Goal: Transaction & Acquisition: Purchase product/service

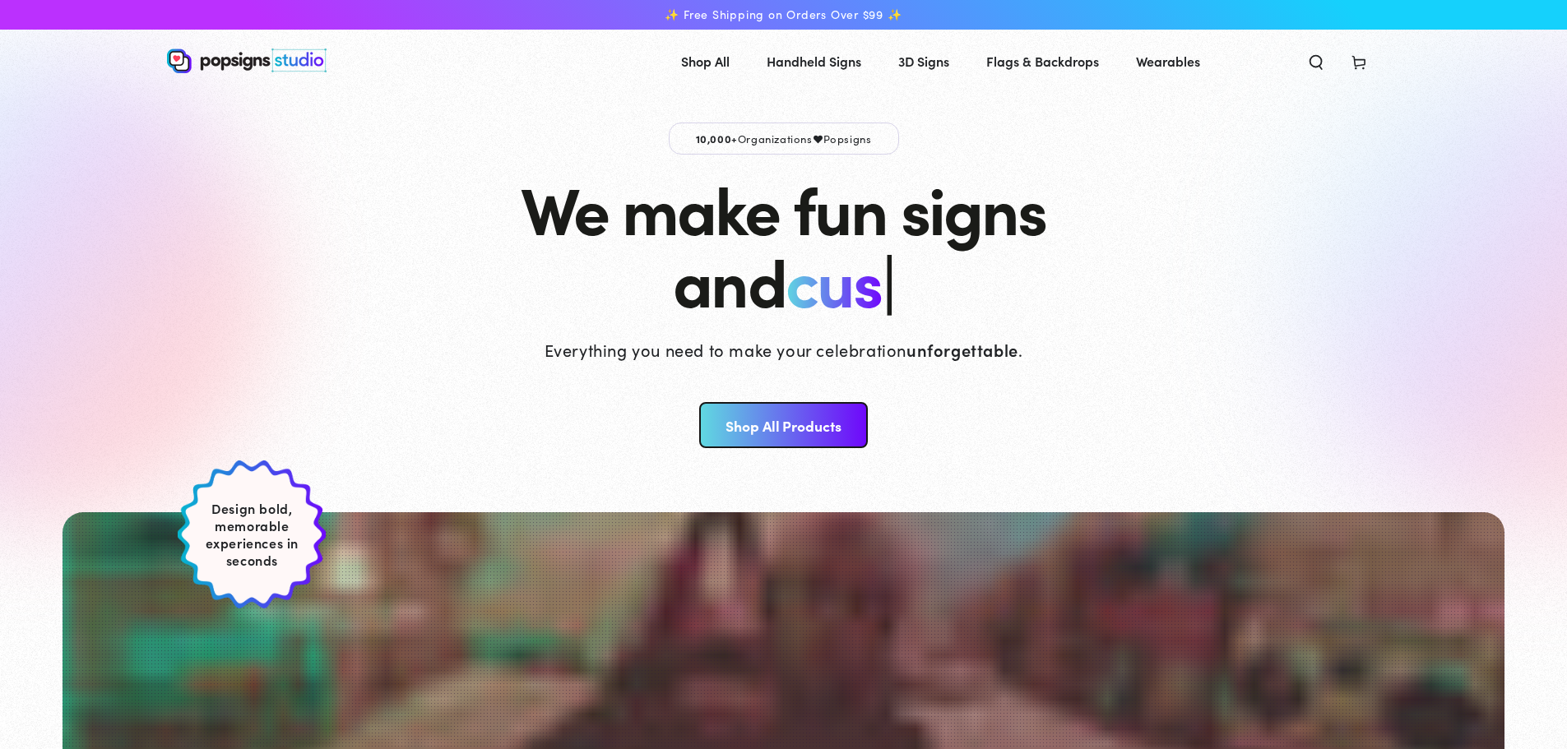
click at [761, 438] on link "Shop All Products" at bounding box center [783, 425] width 169 height 46
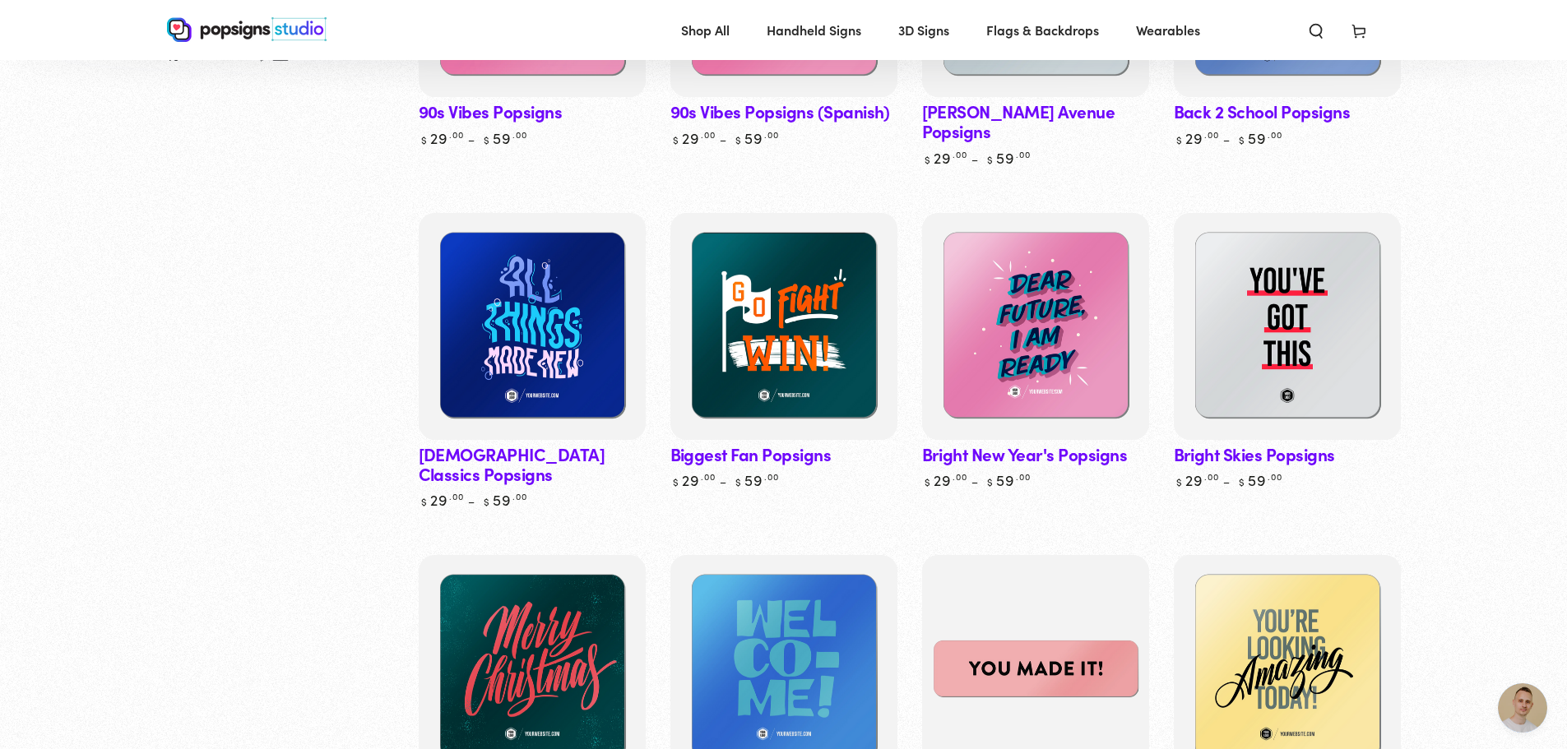
scroll to position [576, 0]
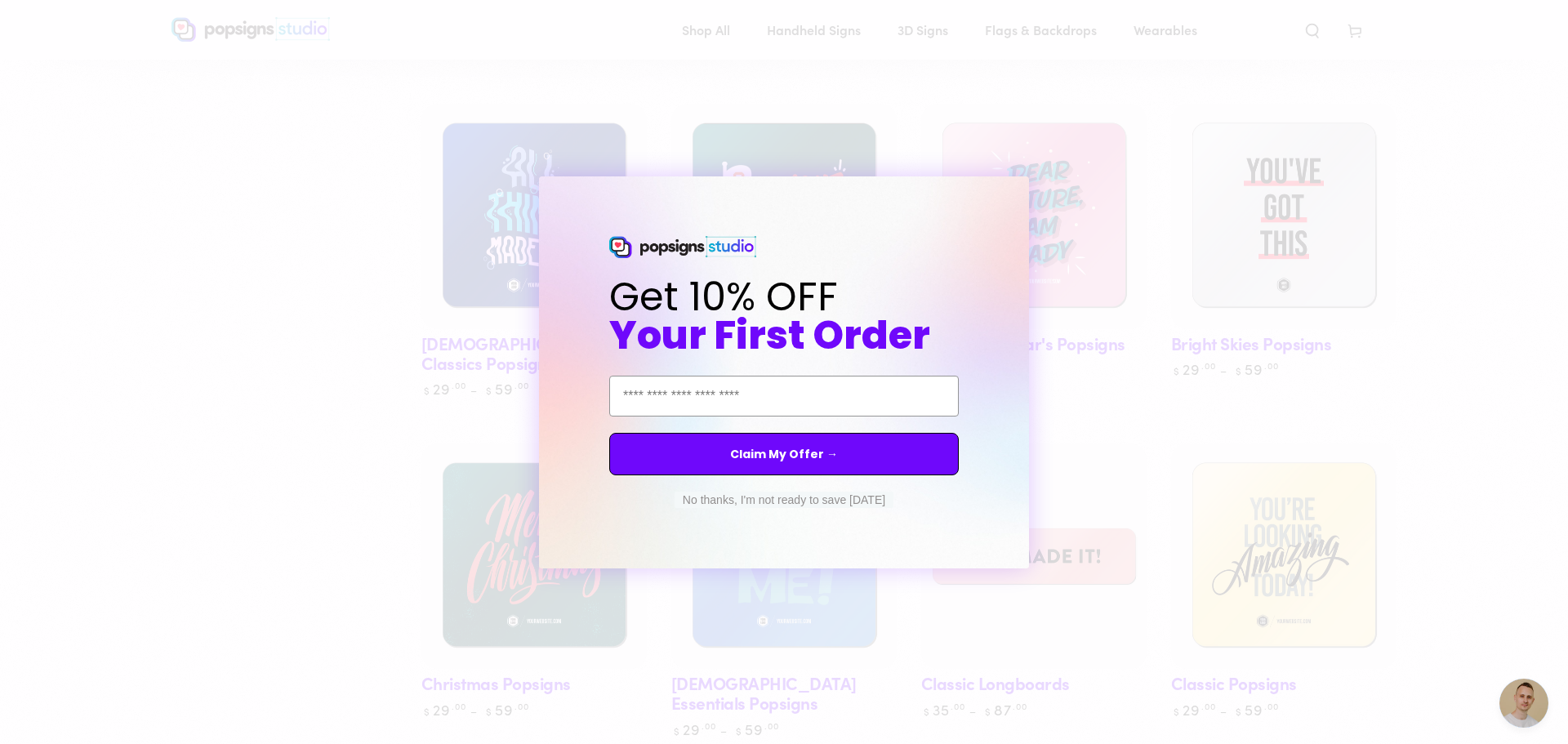
click at [756, 499] on button "No thanks, I'm not ready to save today" at bounding box center [784, 500] width 218 height 16
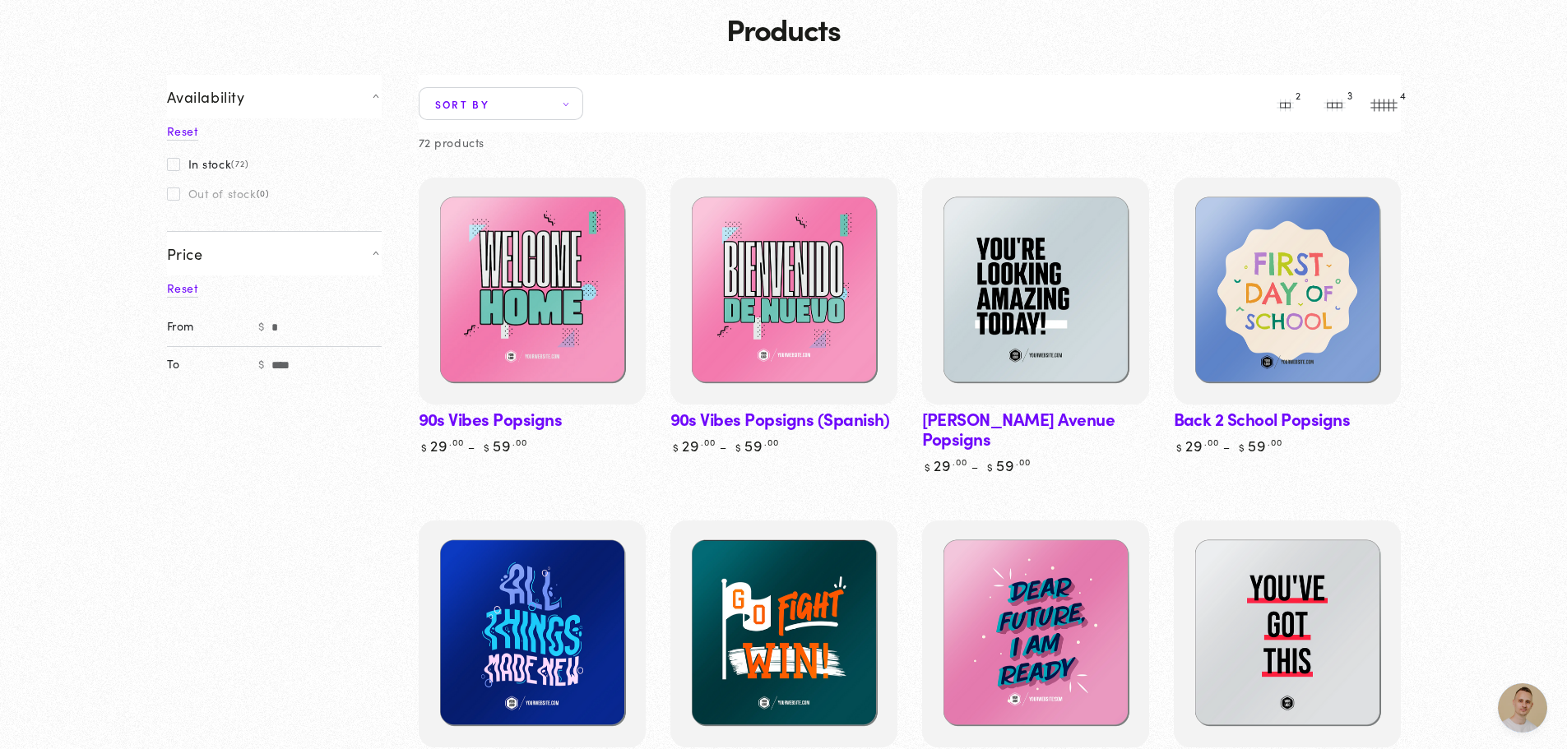
scroll to position [0, 0]
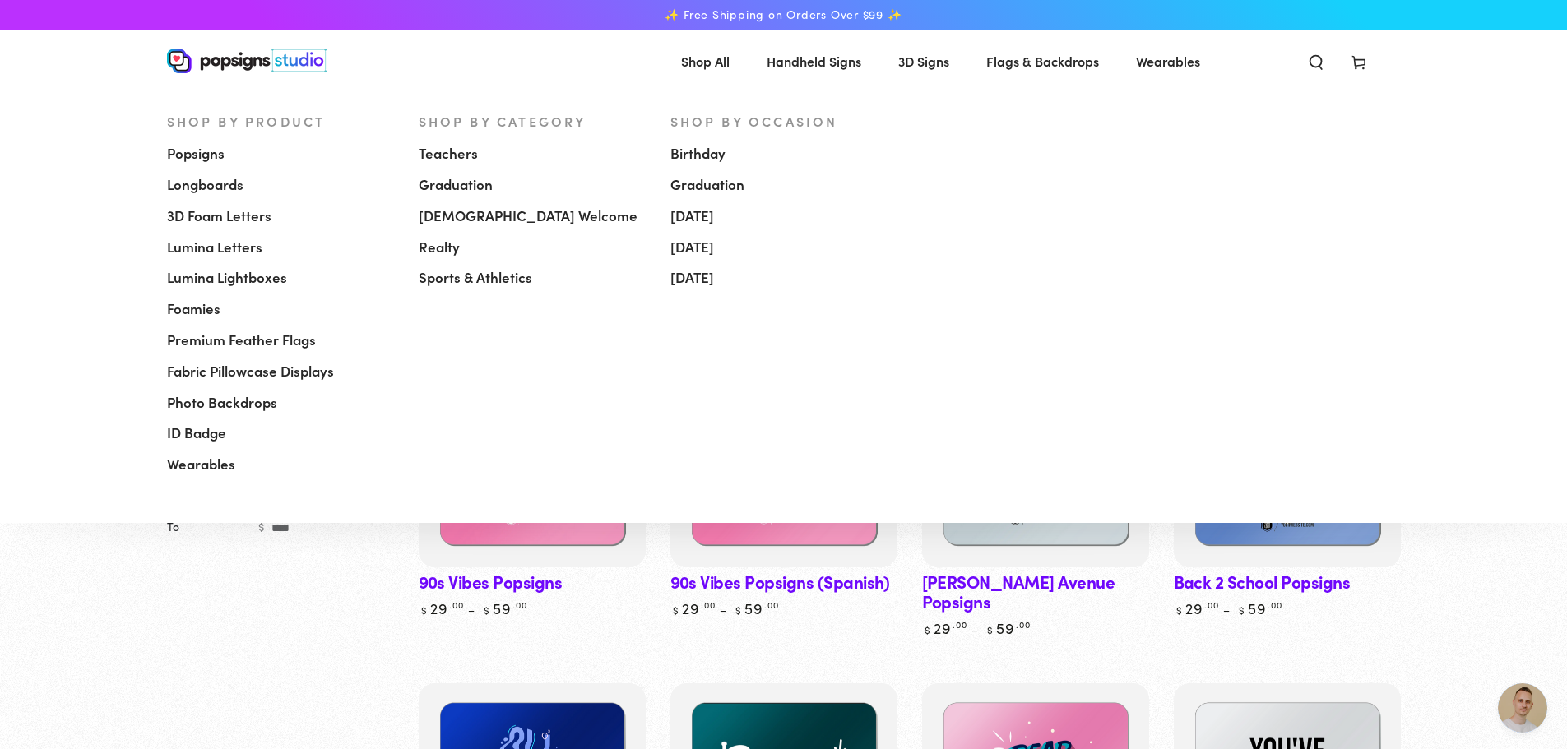
click at [468, 216] on span "[DEMOGRAPHIC_DATA] Welcome" at bounding box center [528, 216] width 219 height 20
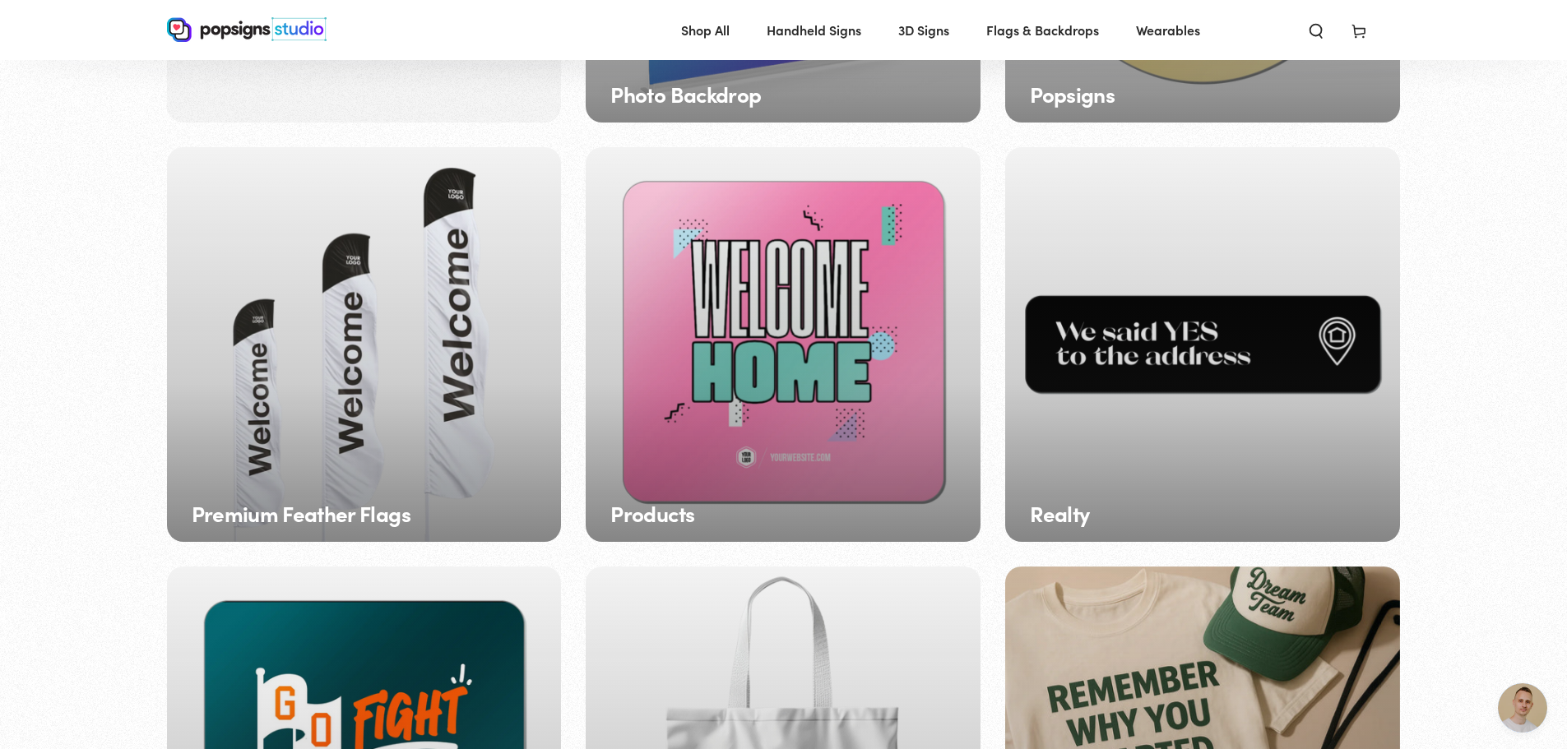
scroll to position [2135, 0]
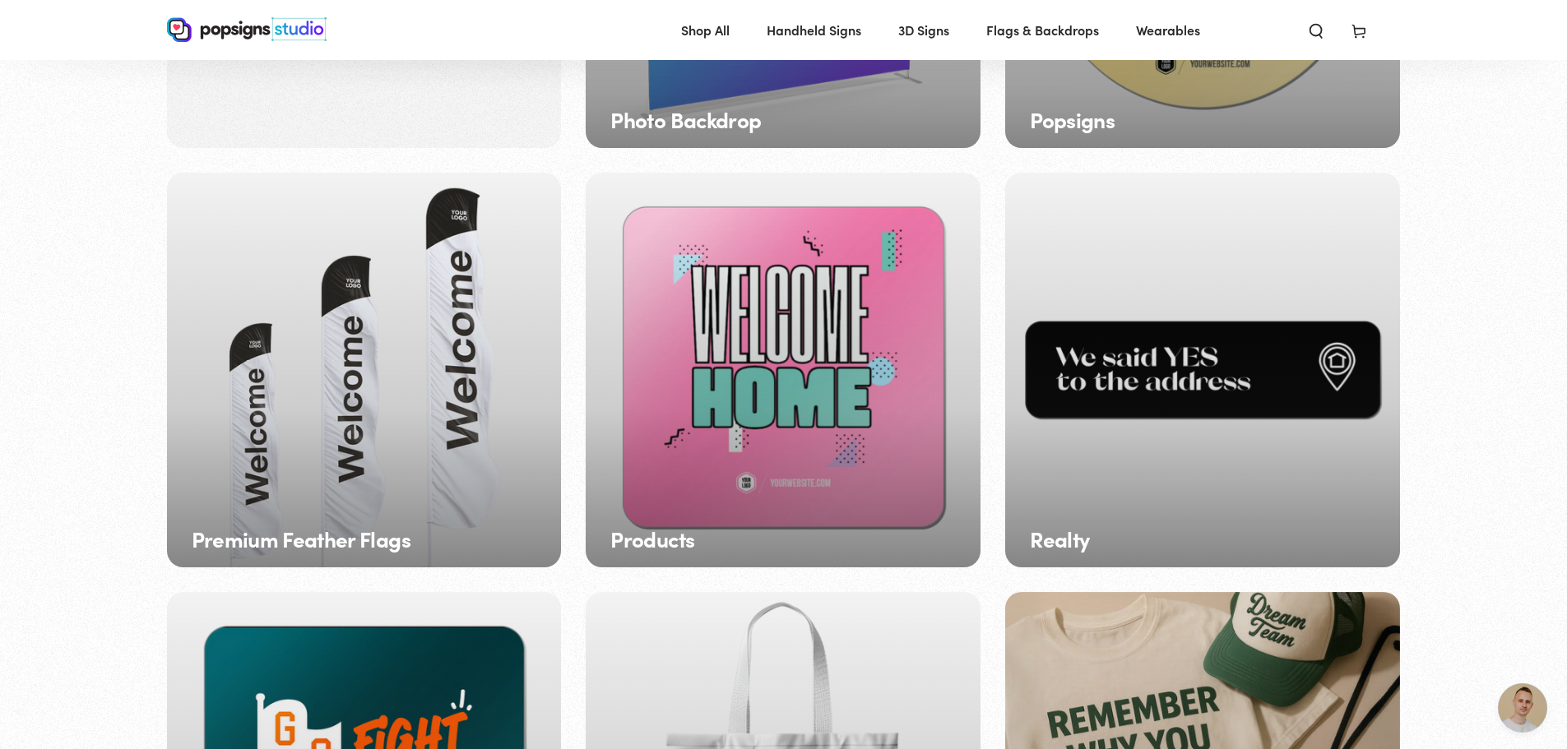
click at [372, 326] on div "Premium Feather Flags" at bounding box center [364, 370] width 395 height 395
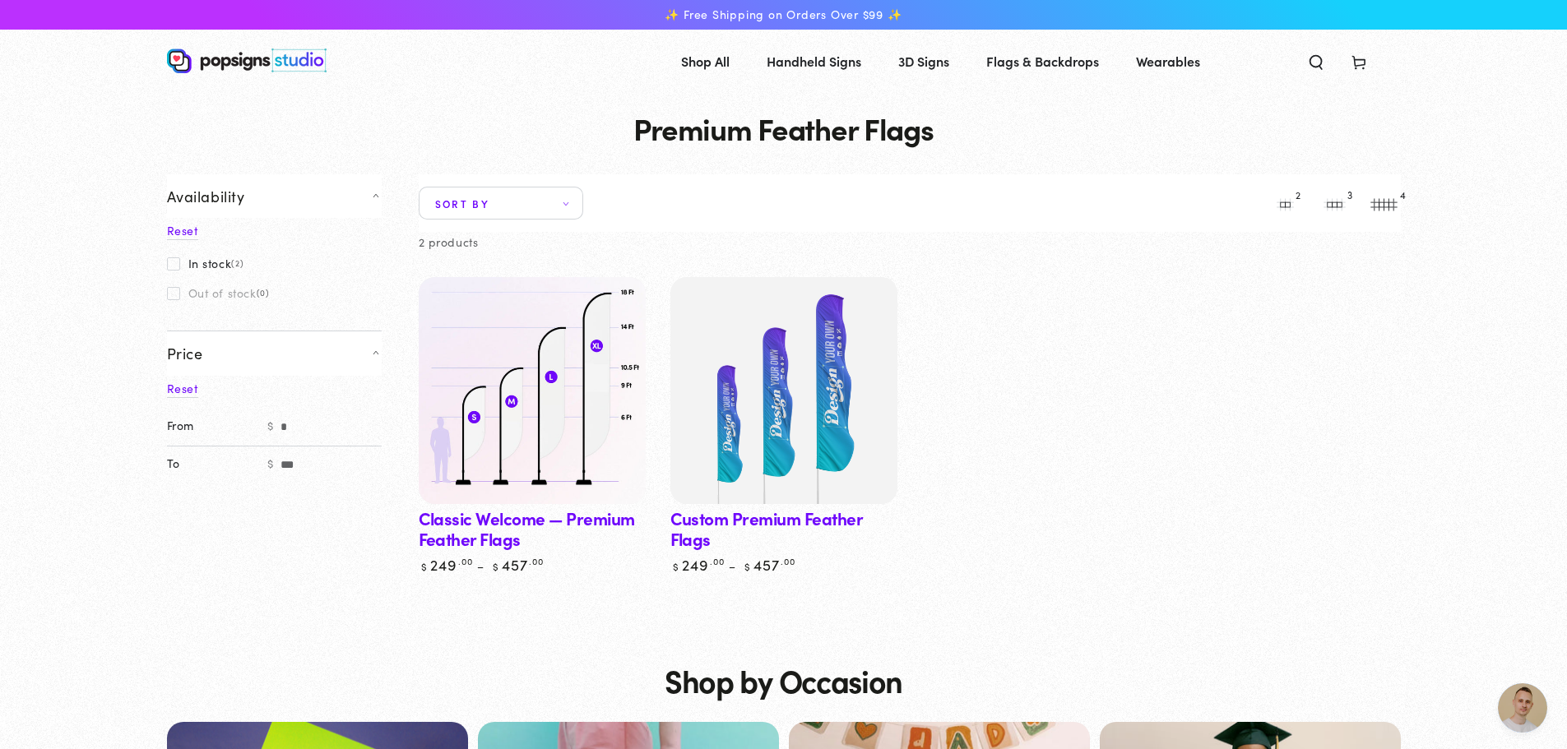
click at [573, 436] on img at bounding box center [532, 391] width 234 height 234
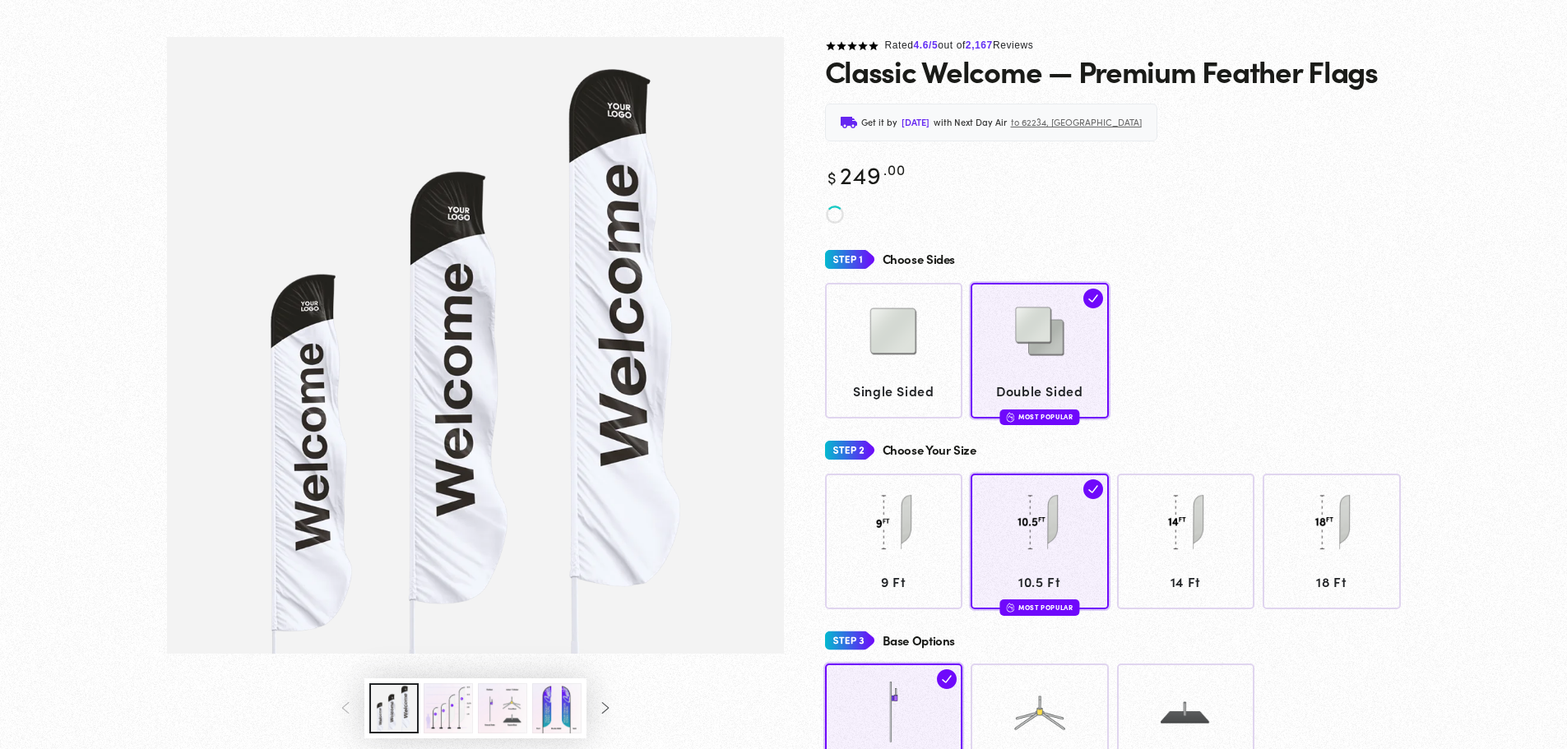
scroll to position [161, 0]
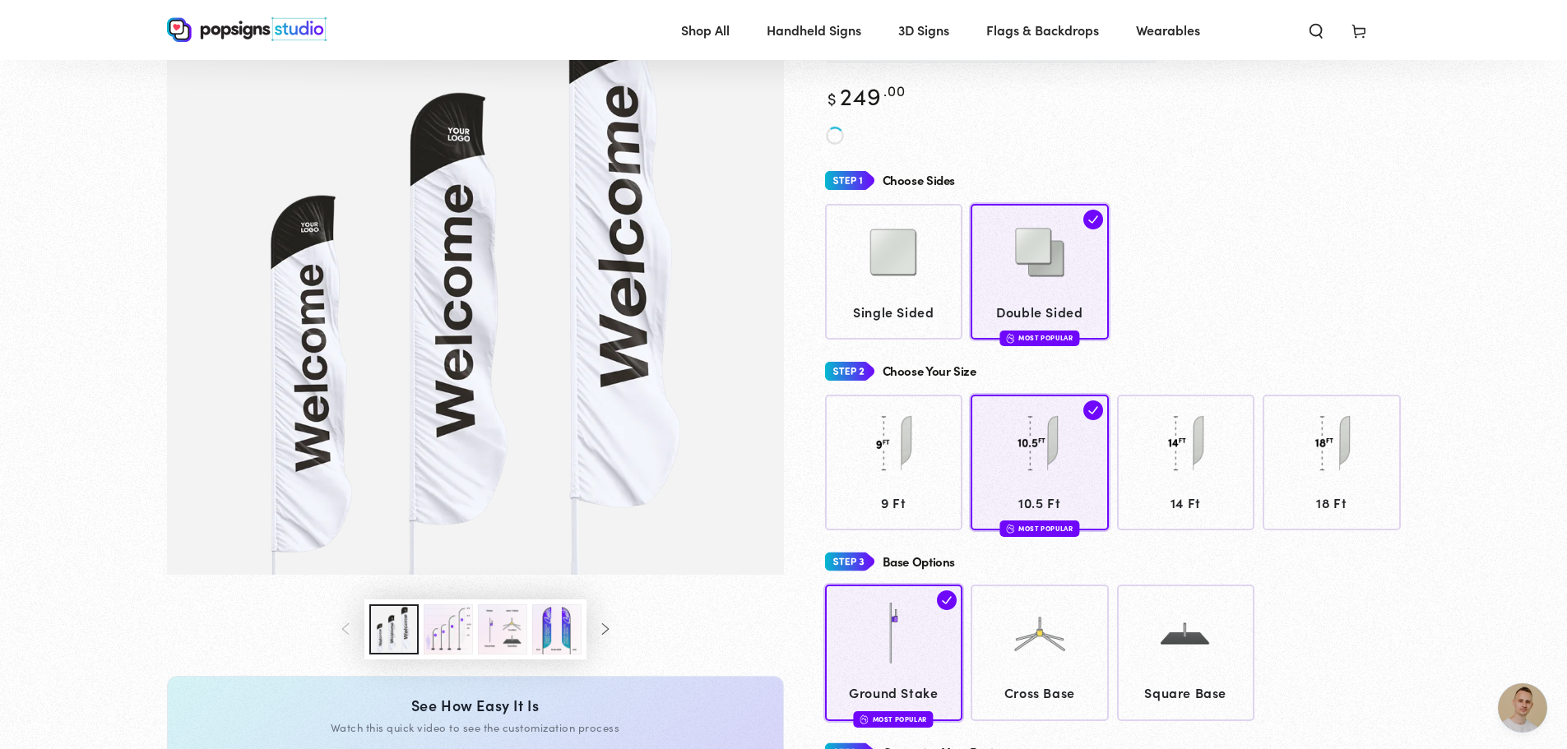
click at [459, 640] on button "Load image 2 in gallery view" at bounding box center [448, 630] width 49 height 50
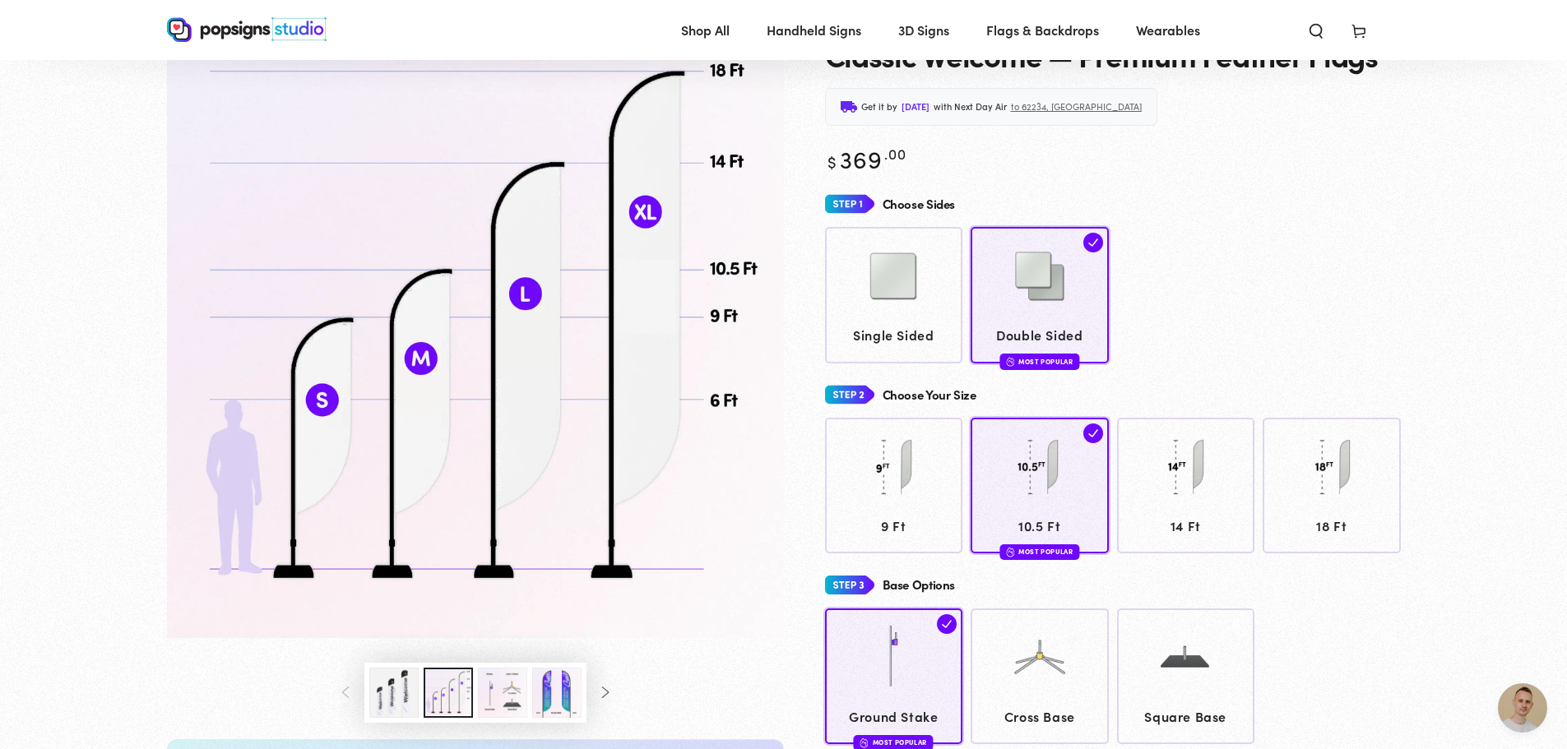
scroll to position [79, 0]
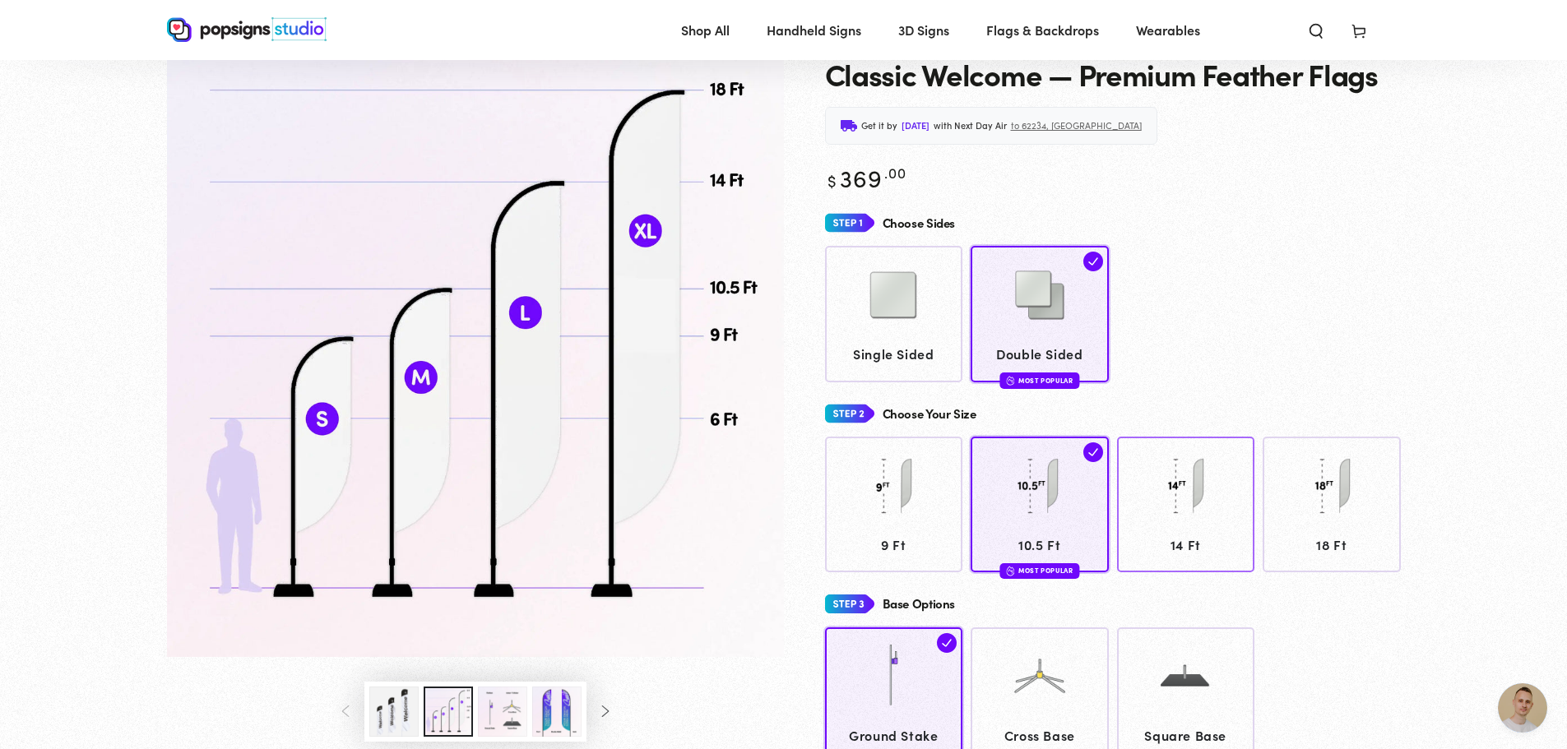
click at [1231, 503] on div at bounding box center [1185, 488] width 123 height 82
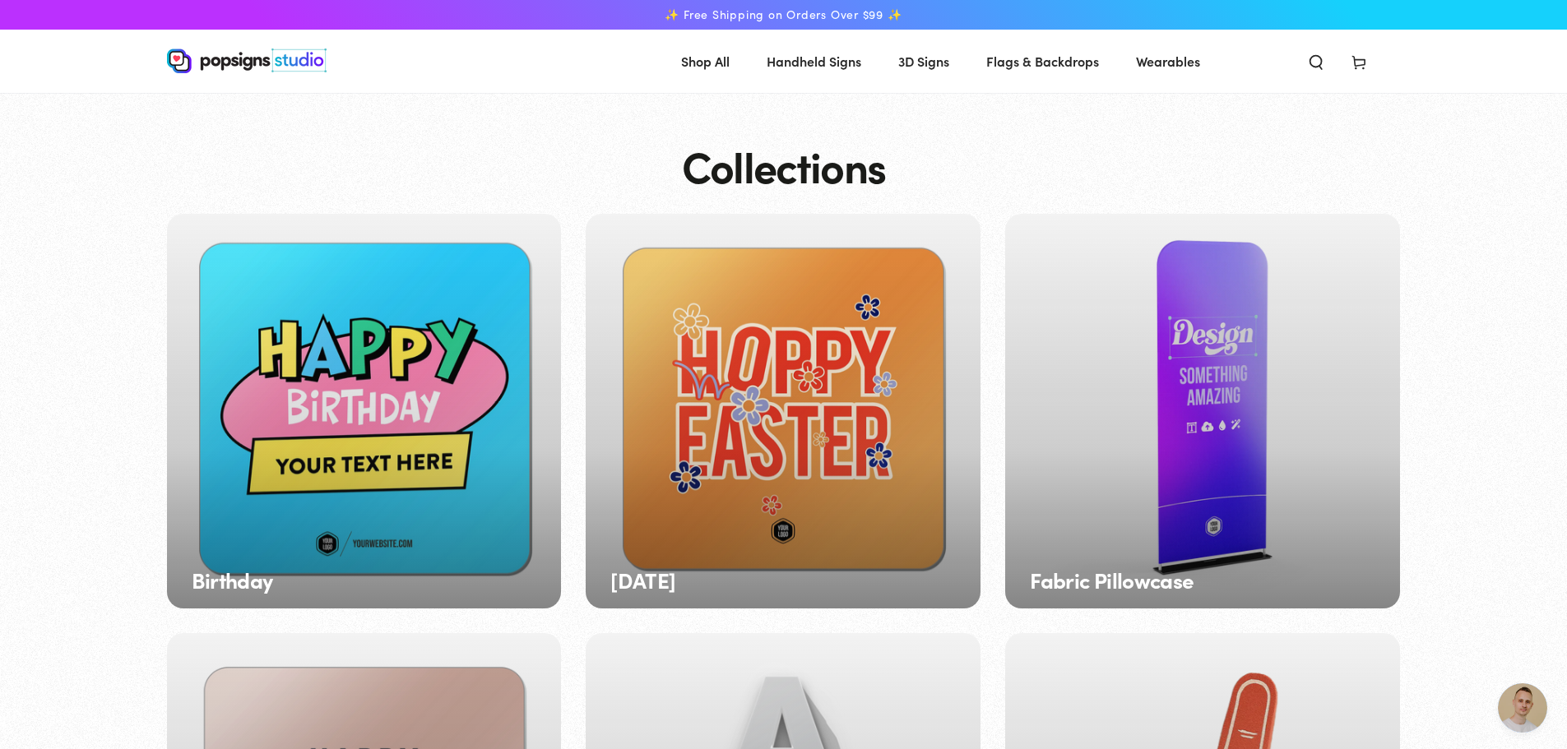
scroll to position [82, 0]
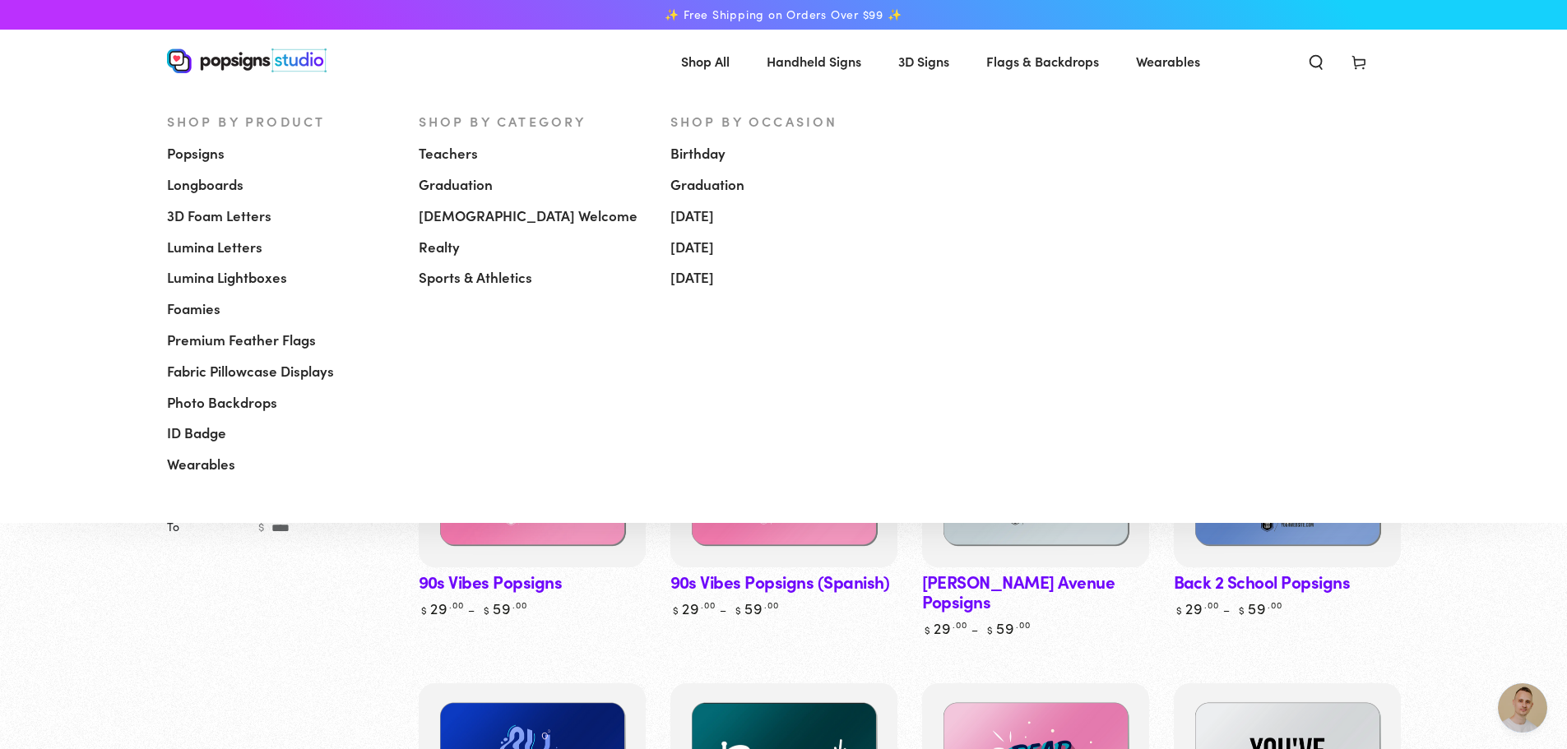
click at [467, 218] on span "[DEMOGRAPHIC_DATA] Welcome" at bounding box center [528, 216] width 219 height 20
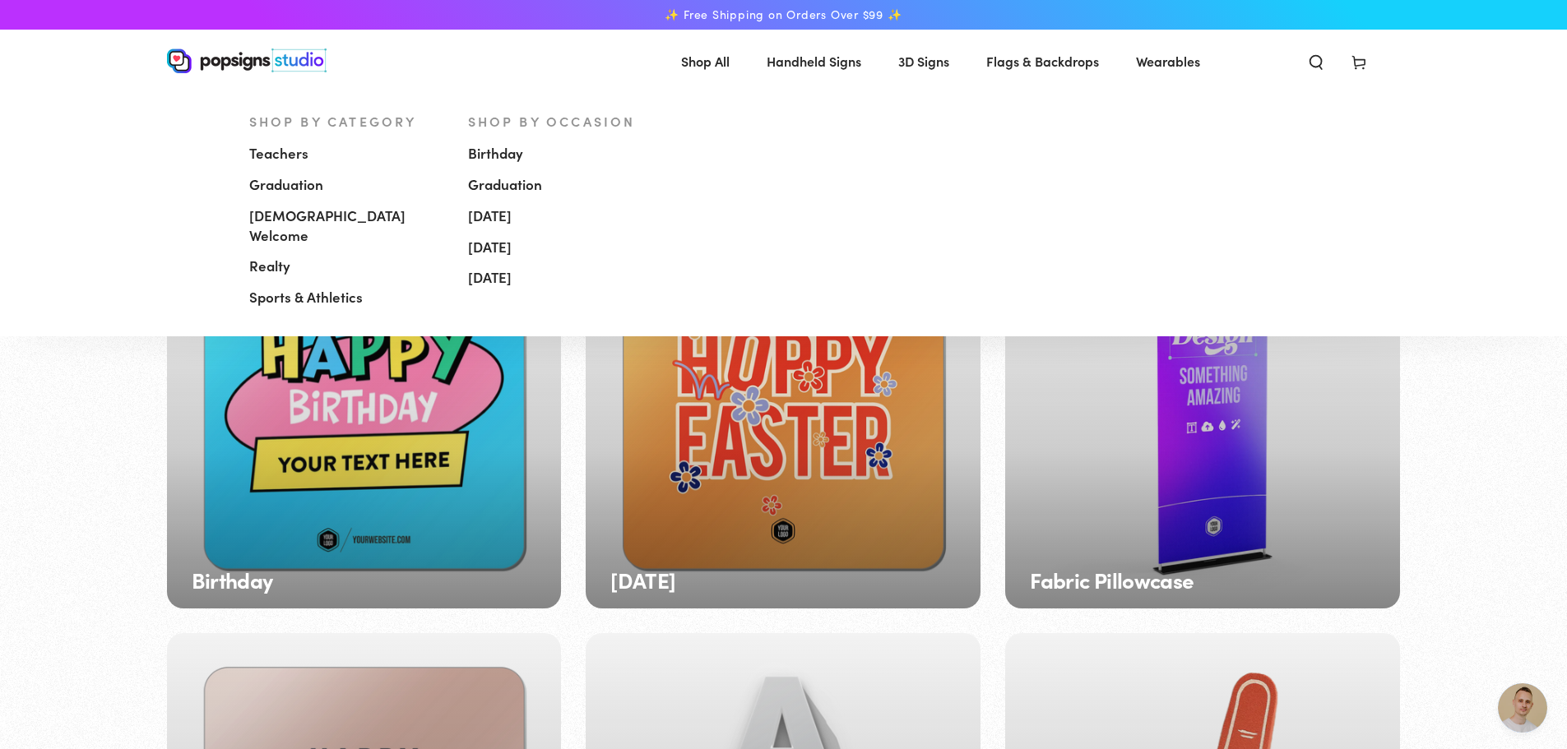
click at [340, 218] on span "[DEMOGRAPHIC_DATA] Welcome" at bounding box center [346, 225] width 194 height 39
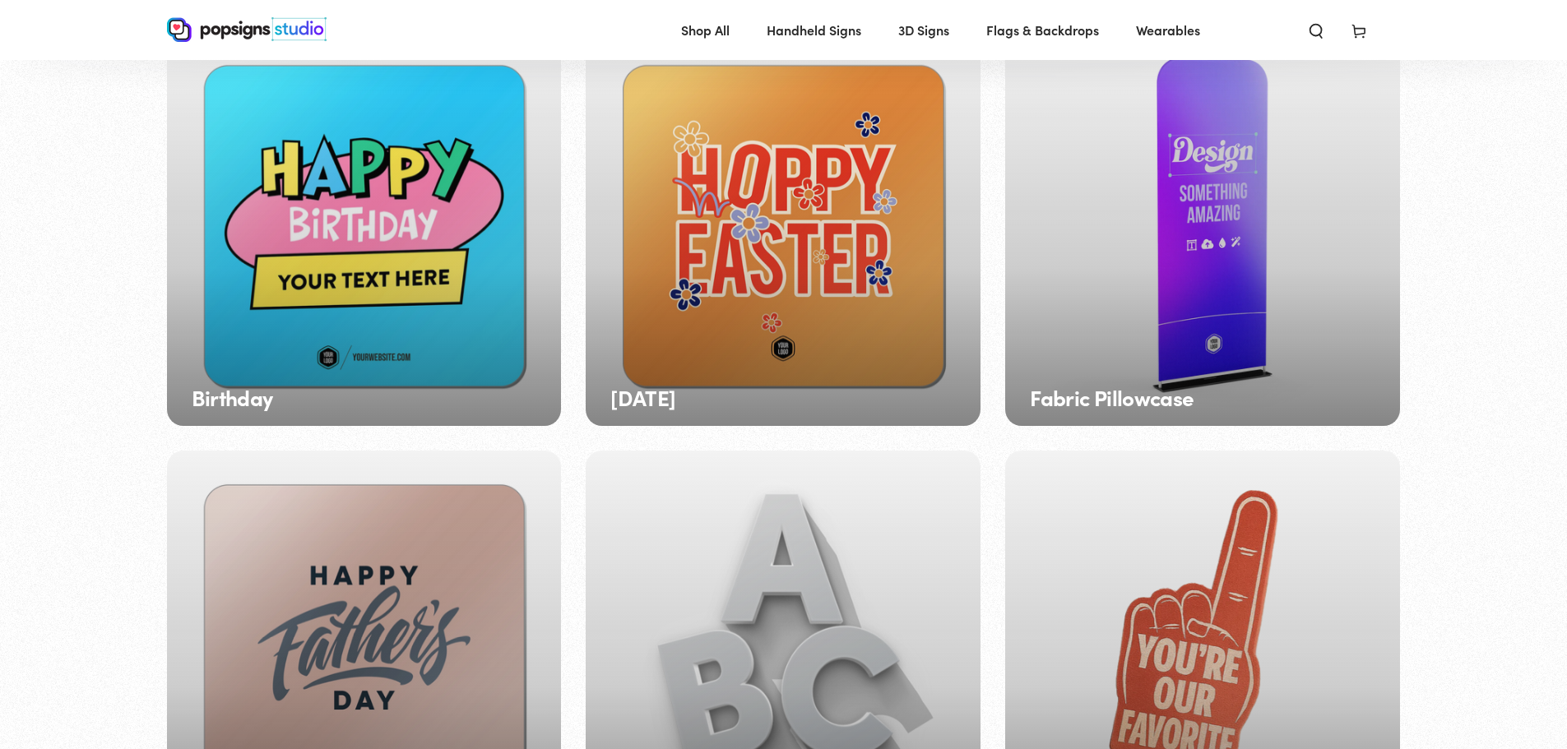
scroll to position [161, 0]
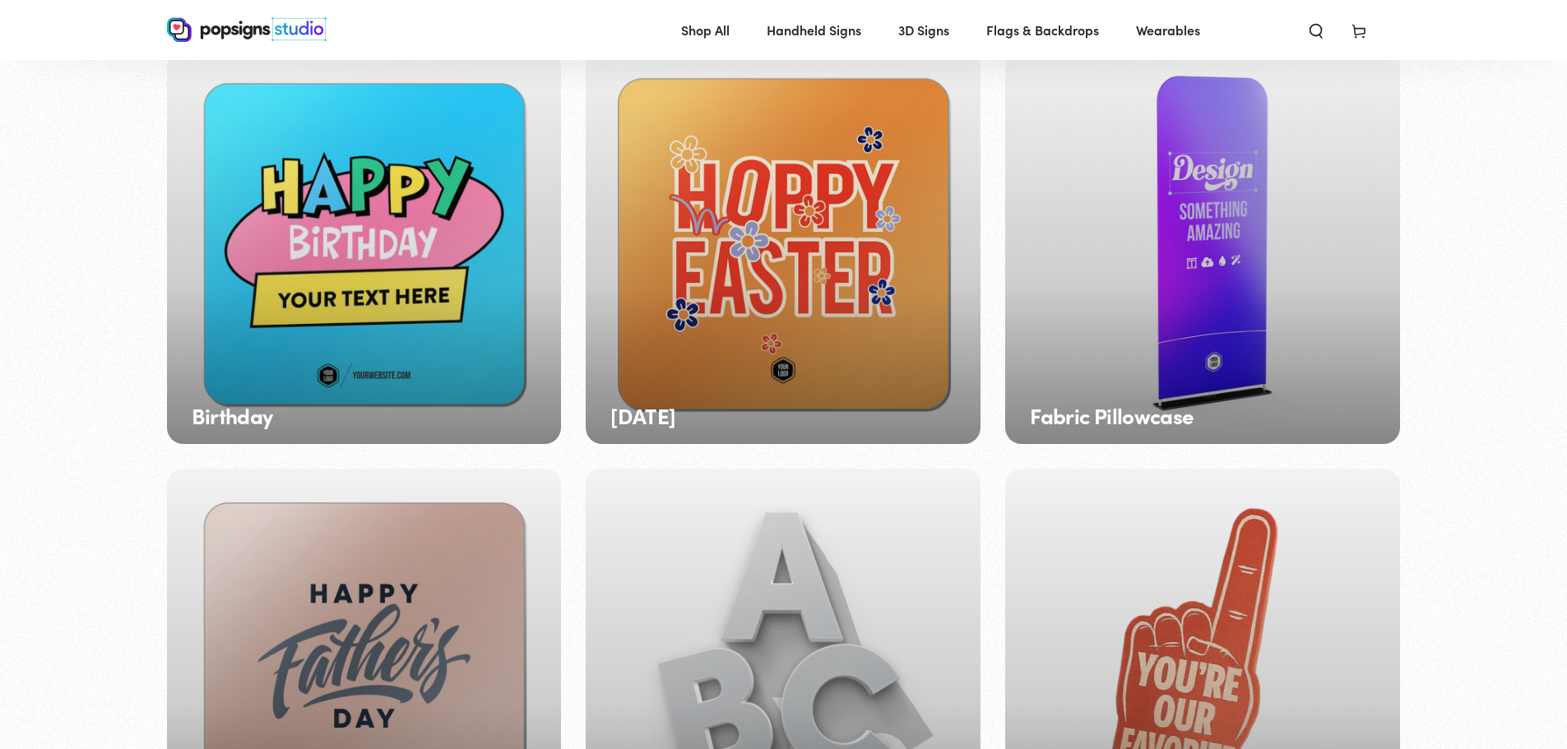
click at [652, 417] on h3 "[DATE]" at bounding box center [642, 416] width 65 height 24
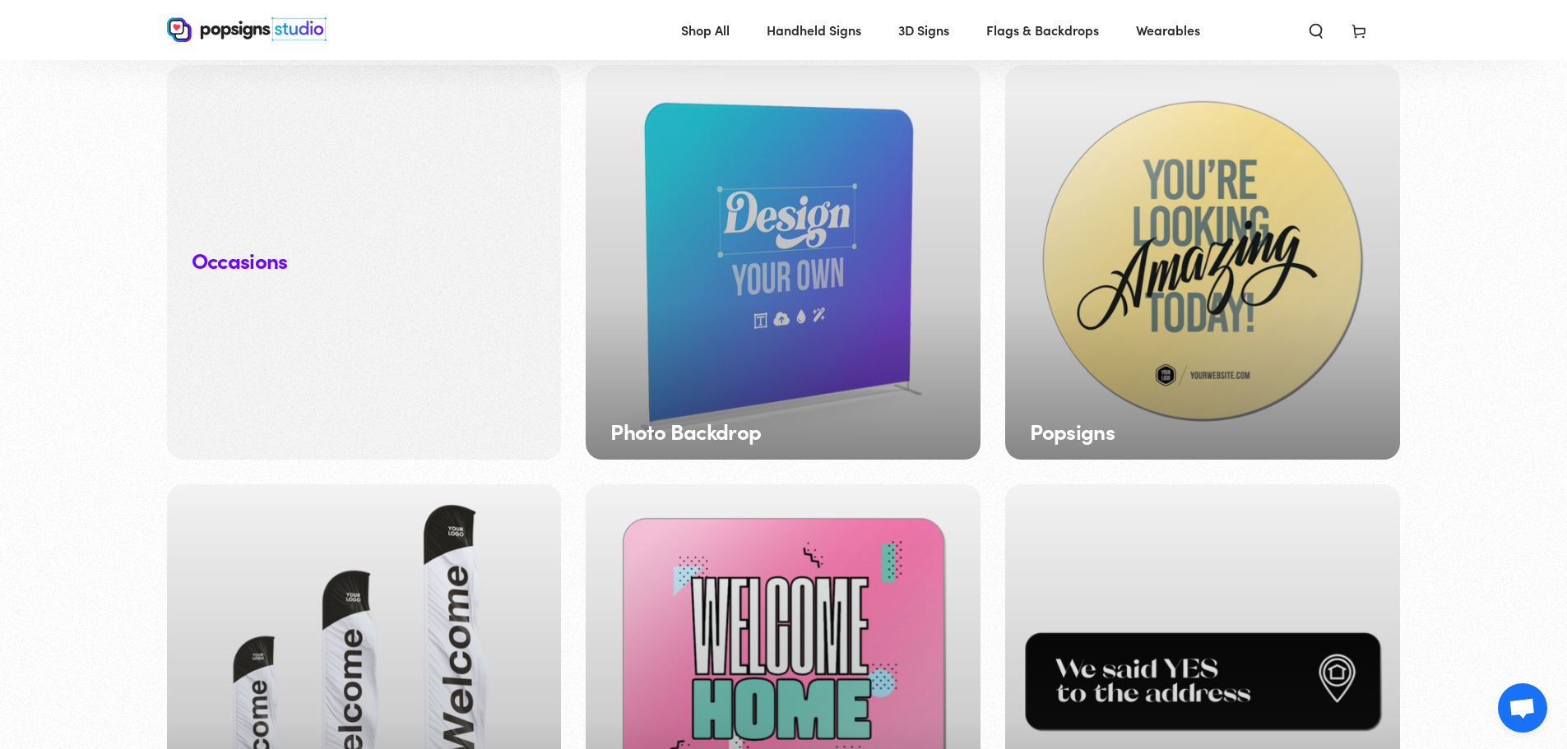
scroll to position [1895, 0]
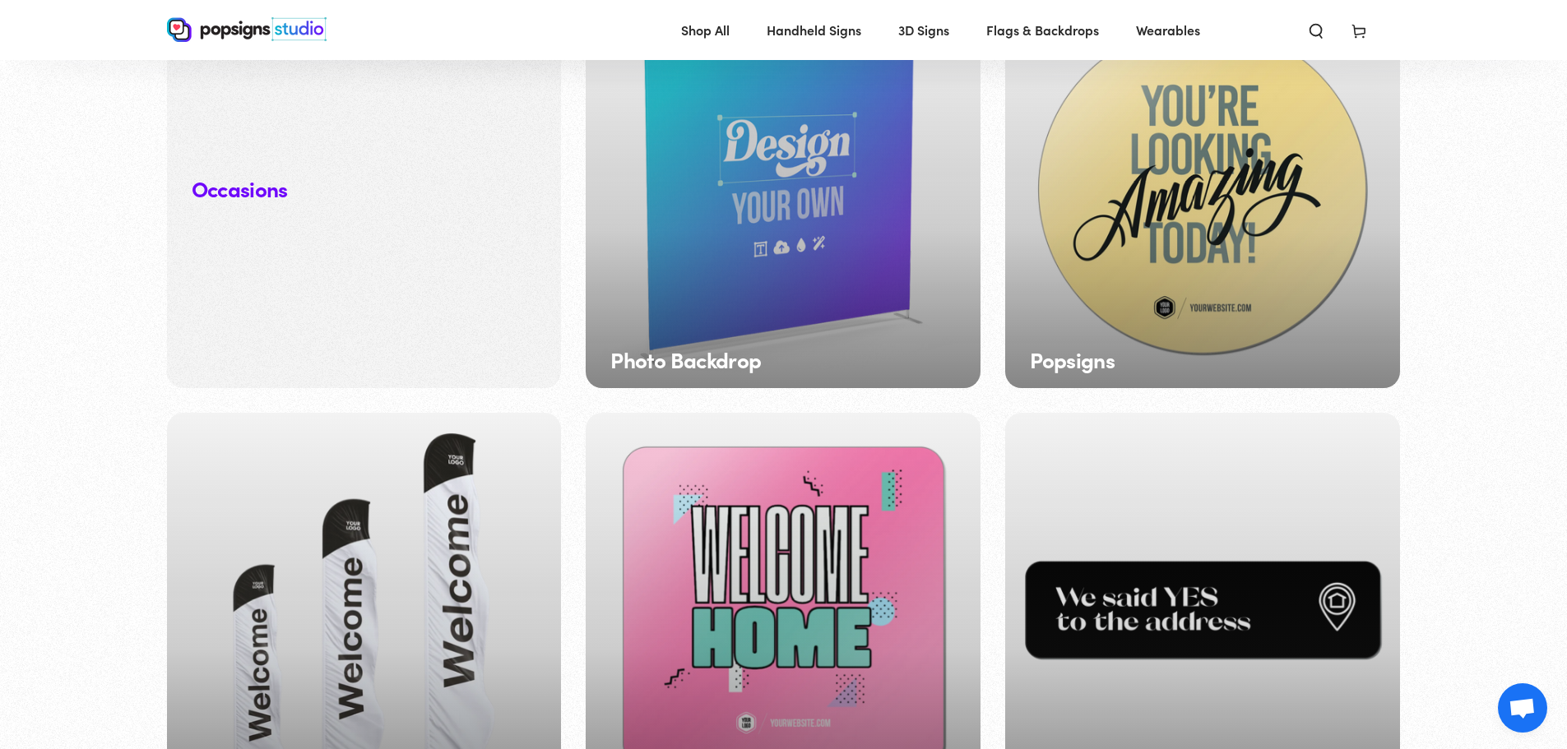
click at [1099, 359] on h3 "Popsigns" at bounding box center [1072, 360] width 85 height 24
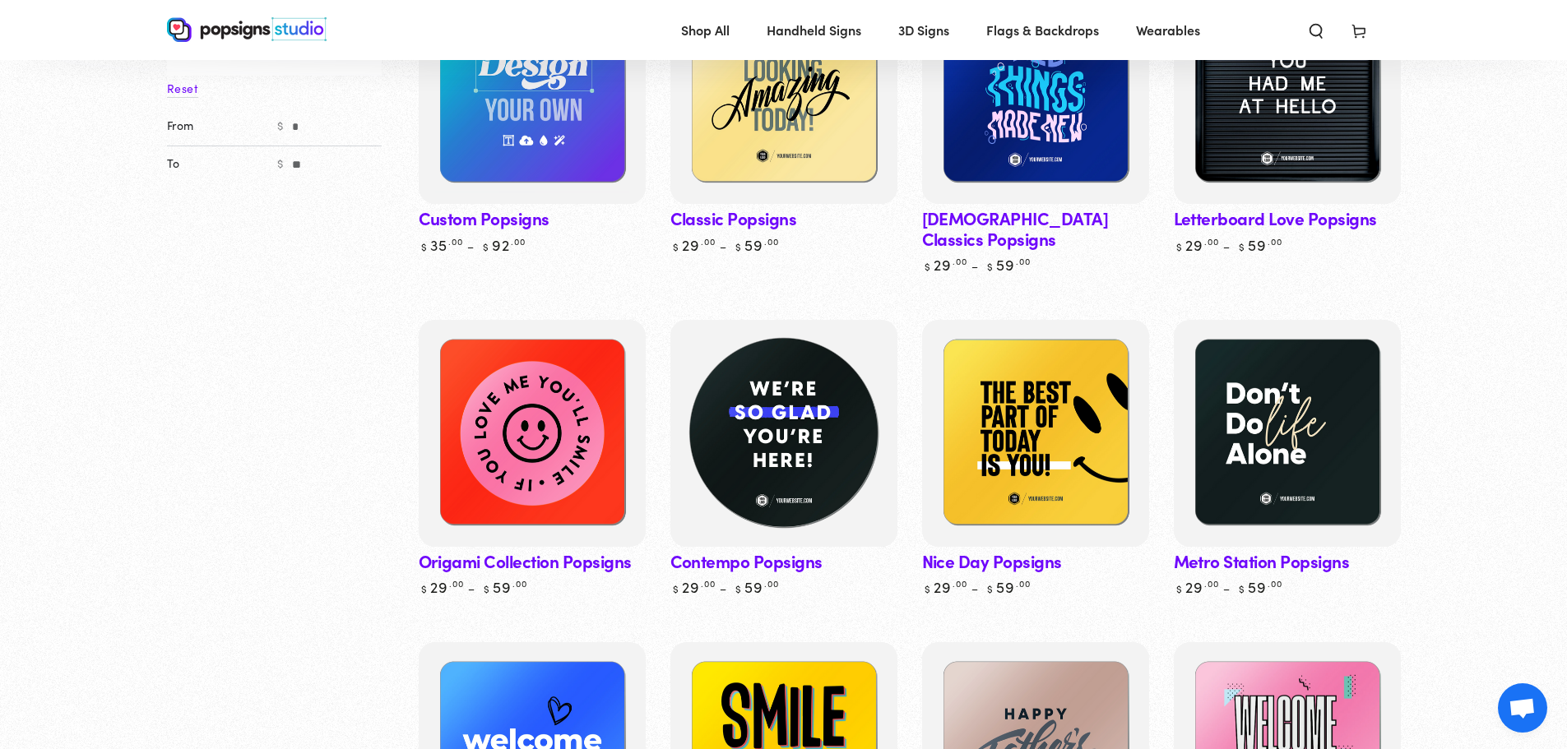
scroll to position [329, 0]
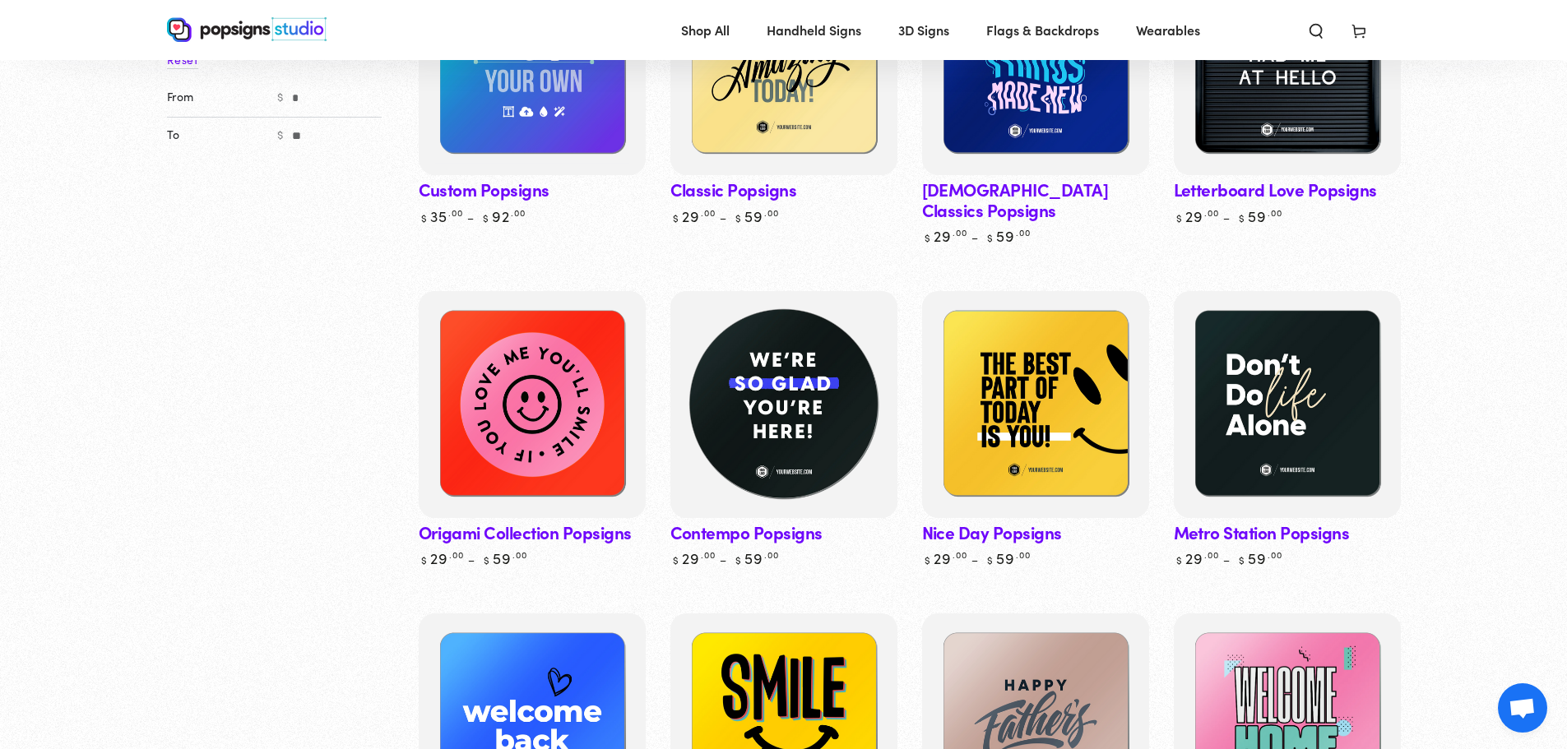
click at [799, 445] on img at bounding box center [783, 405] width 234 height 234
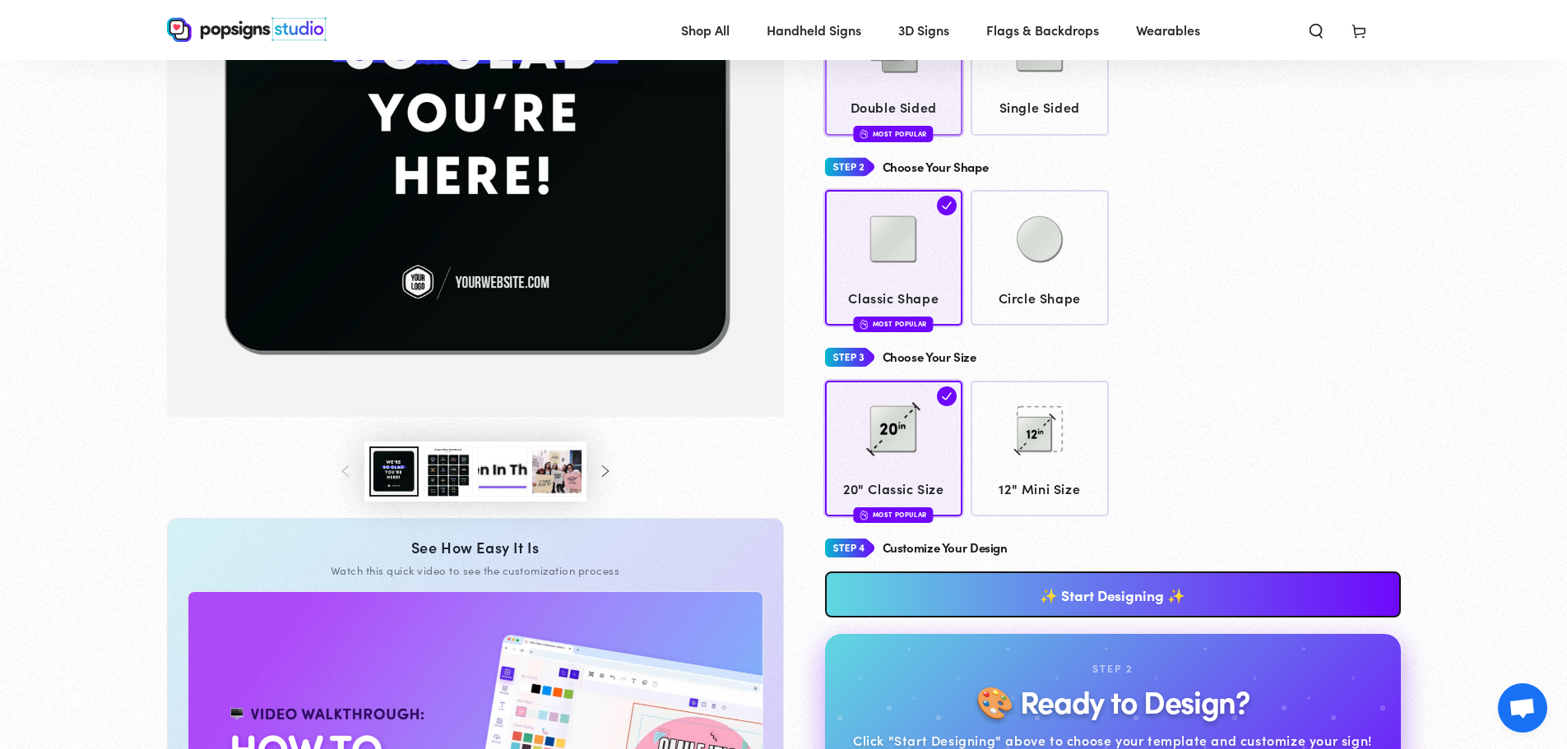
scroll to position [378, 0]
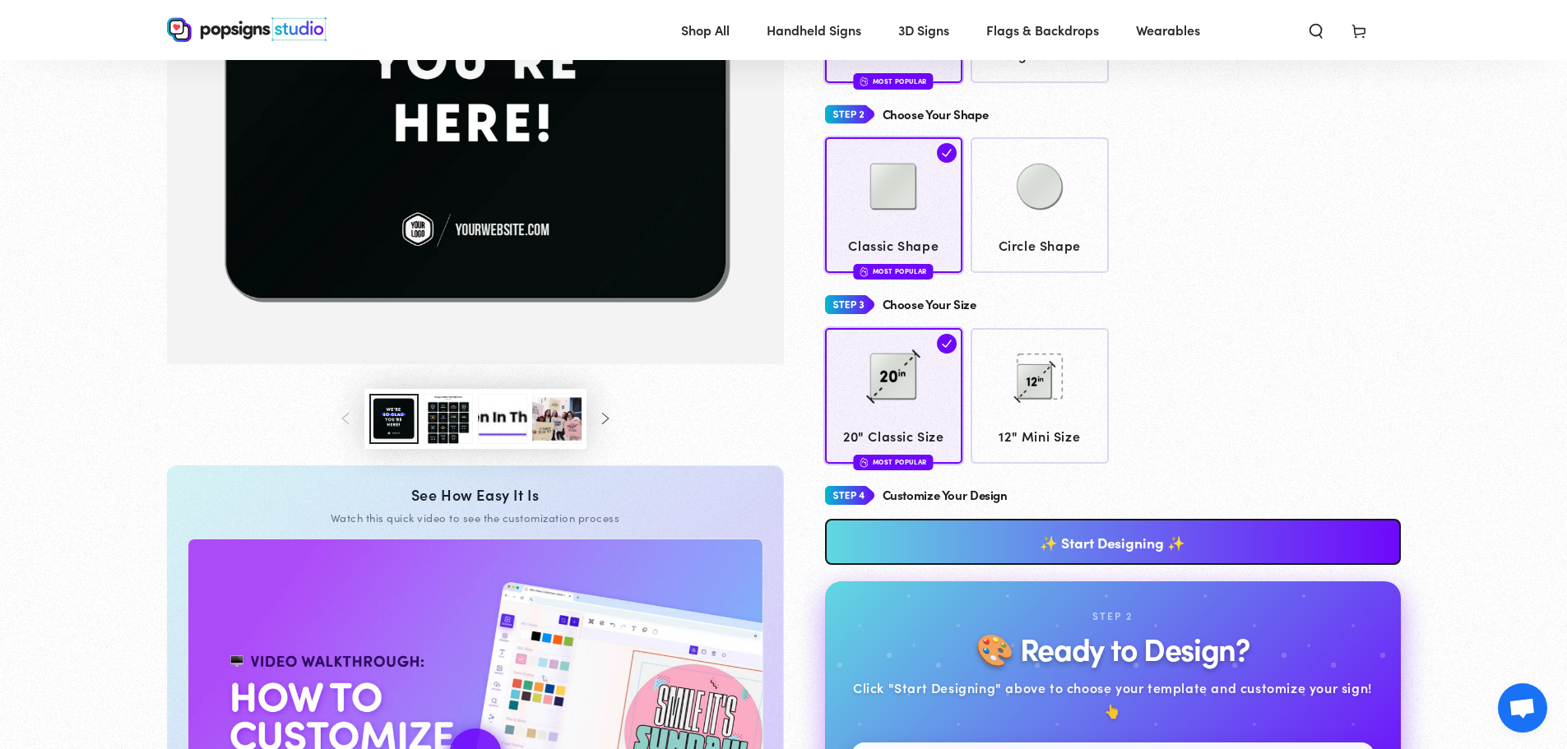
click at [1050, 554] on link "✨ Start Designing ✨" at bounding box center [1113, 542] width 576 height 46
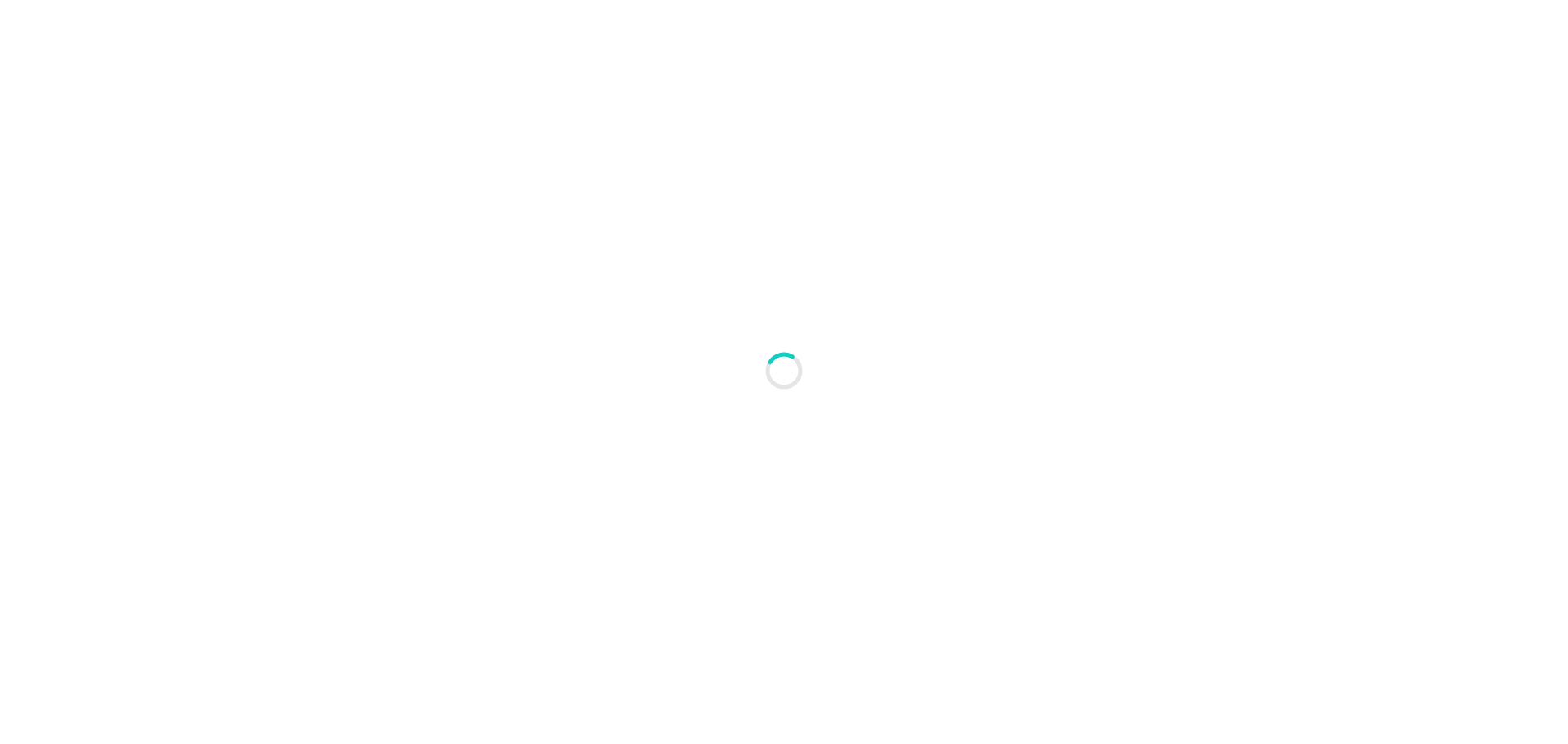
scroll to position [0, 0]
type textarea "An ancient tree with a door leading to a magical world"
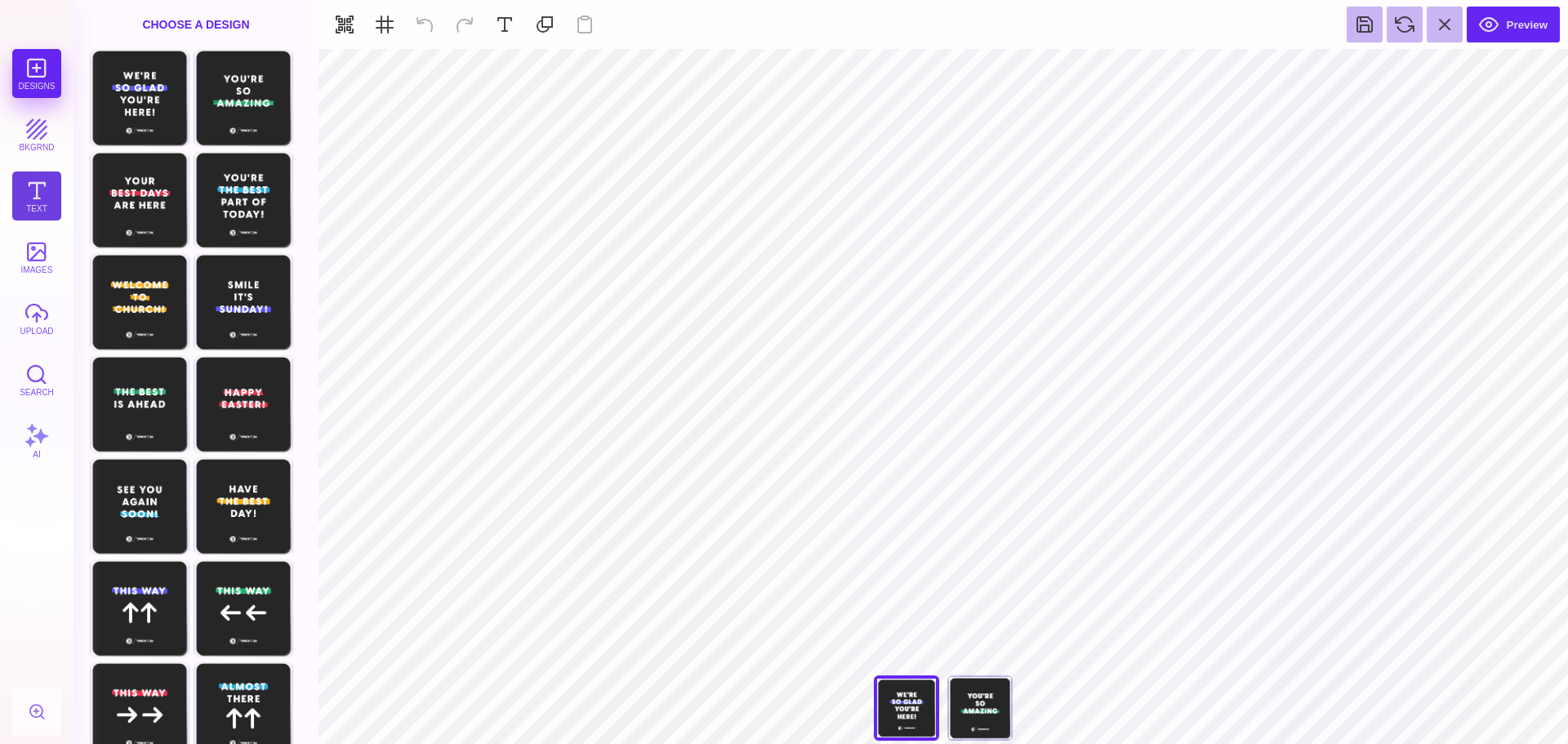
click at [39, 196] on button "Text" at bounding box center [36, 196] width 49 height 49
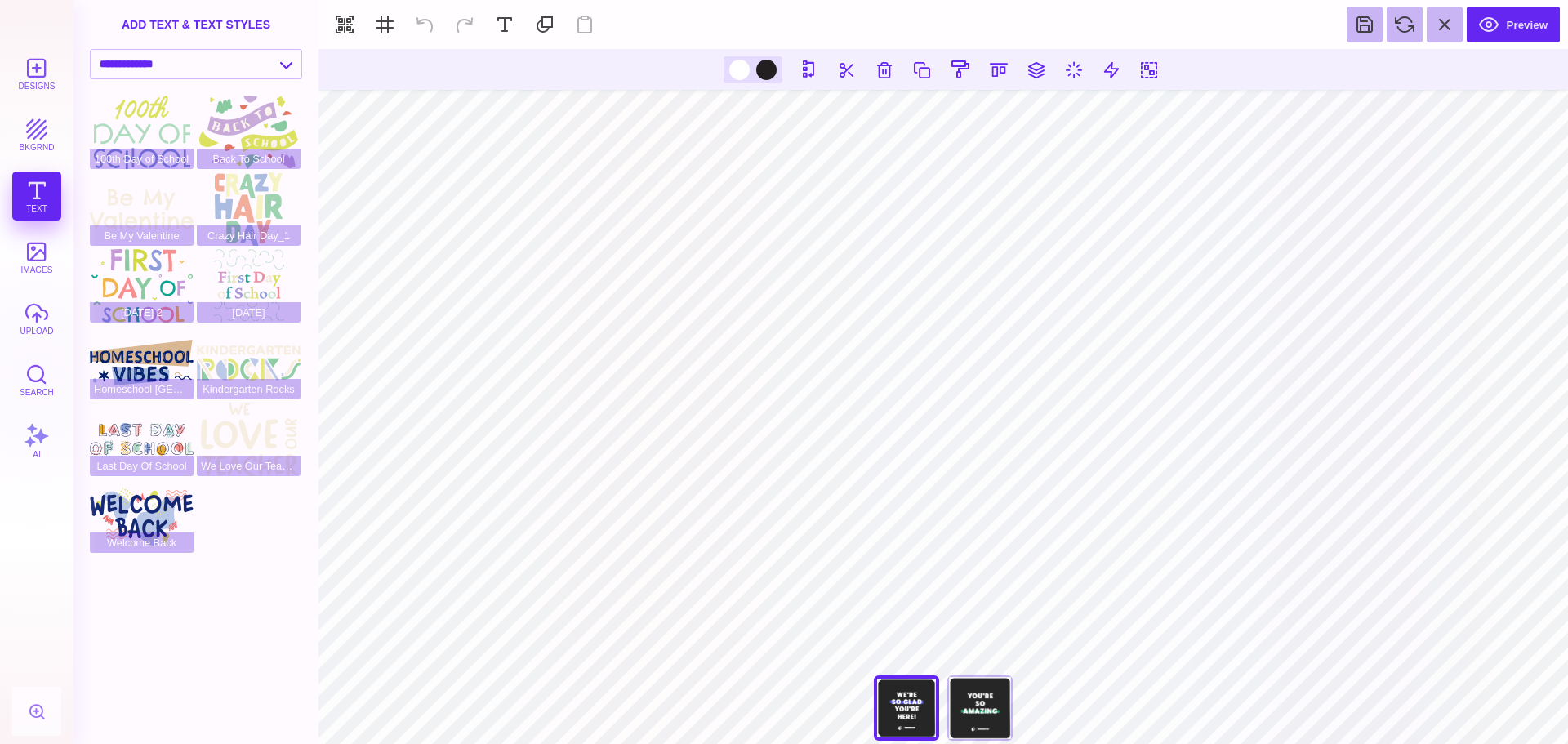
click at [31, 334] on button "upload" at bounding box center [36, 318] width 49 height 49
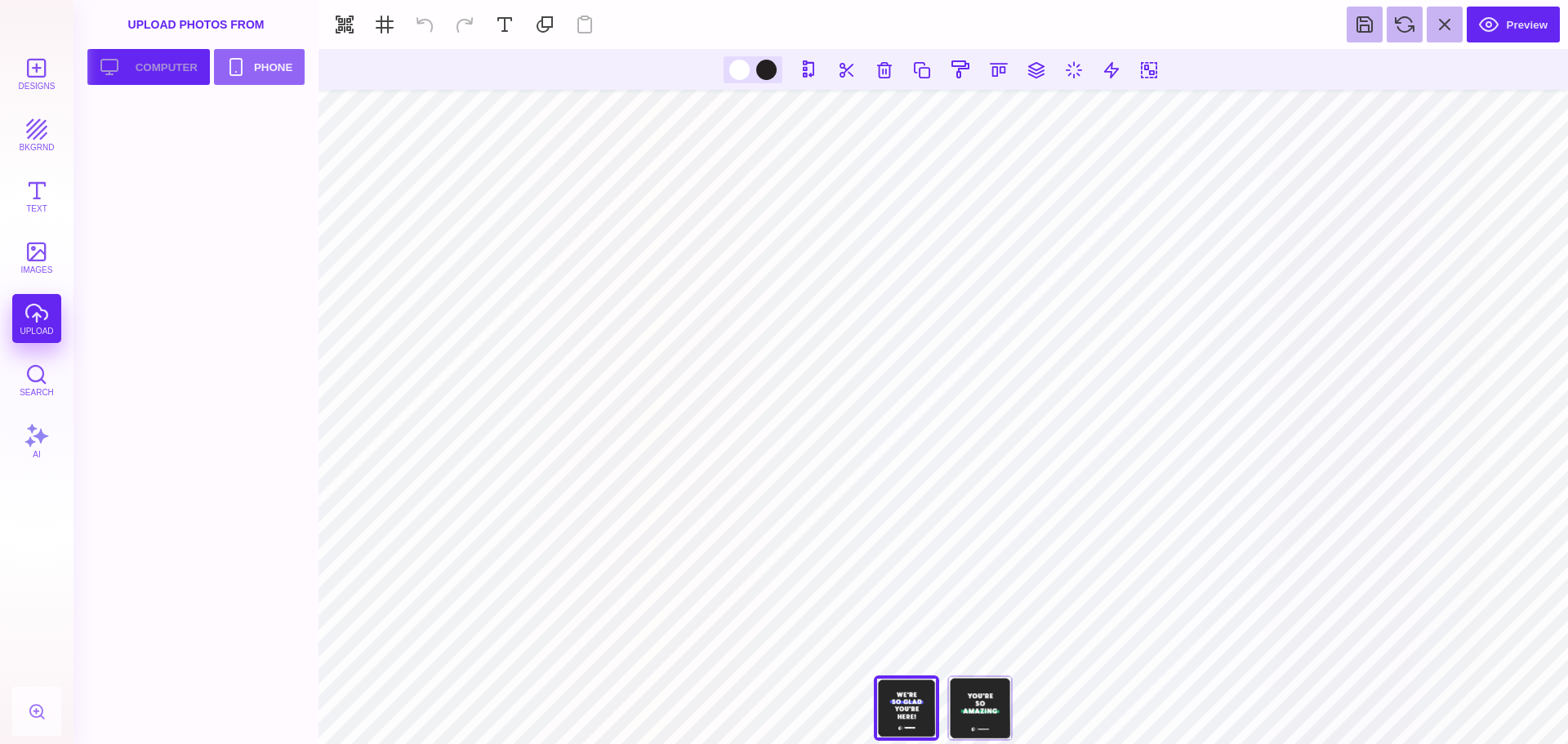
click at [186, 74] on button "Upload your artwork Computer" at bounding box center [148, 67] width 122 height 36
click at [130, 125] on div at bounding box center [141, 138] width 103 height 74
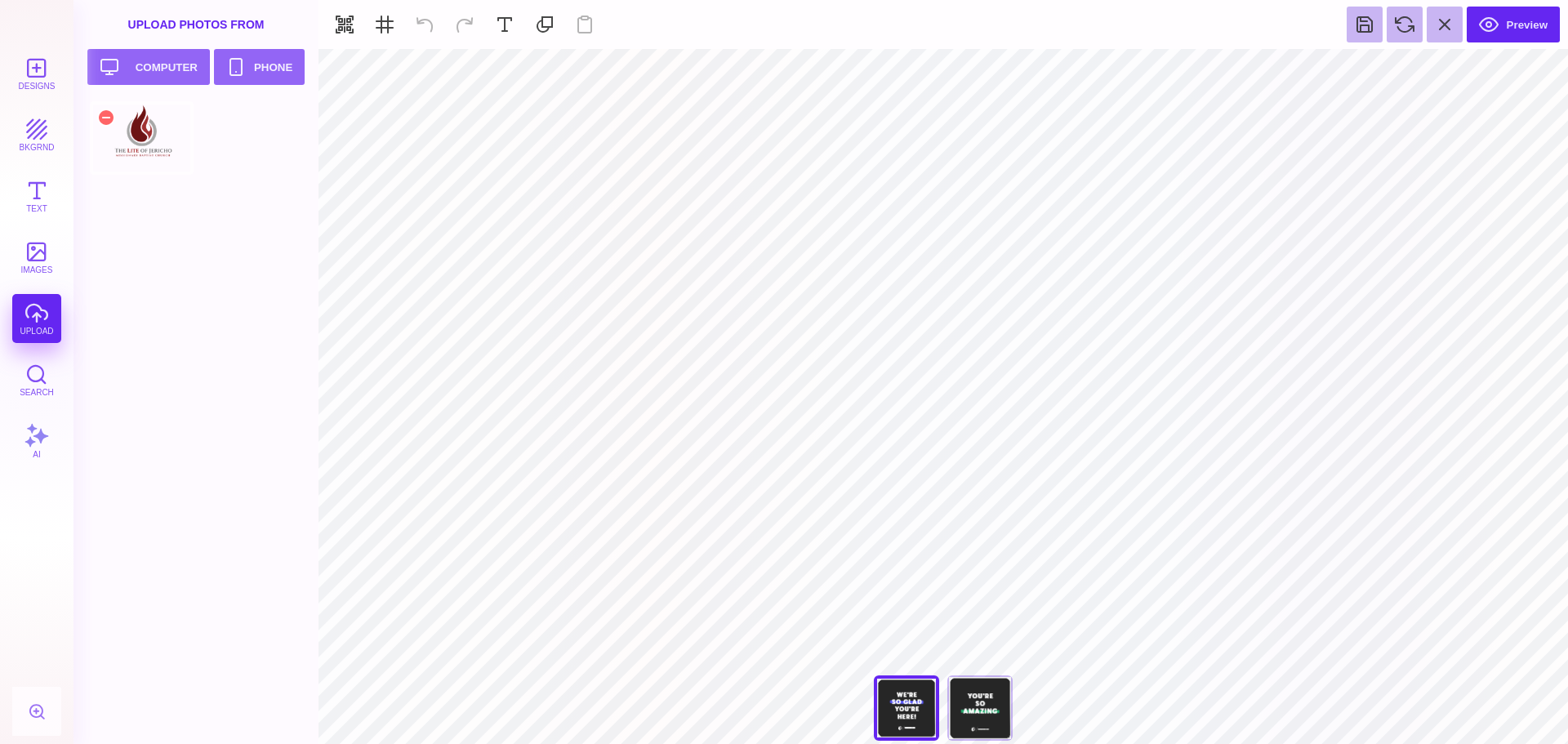
type input "#000000"
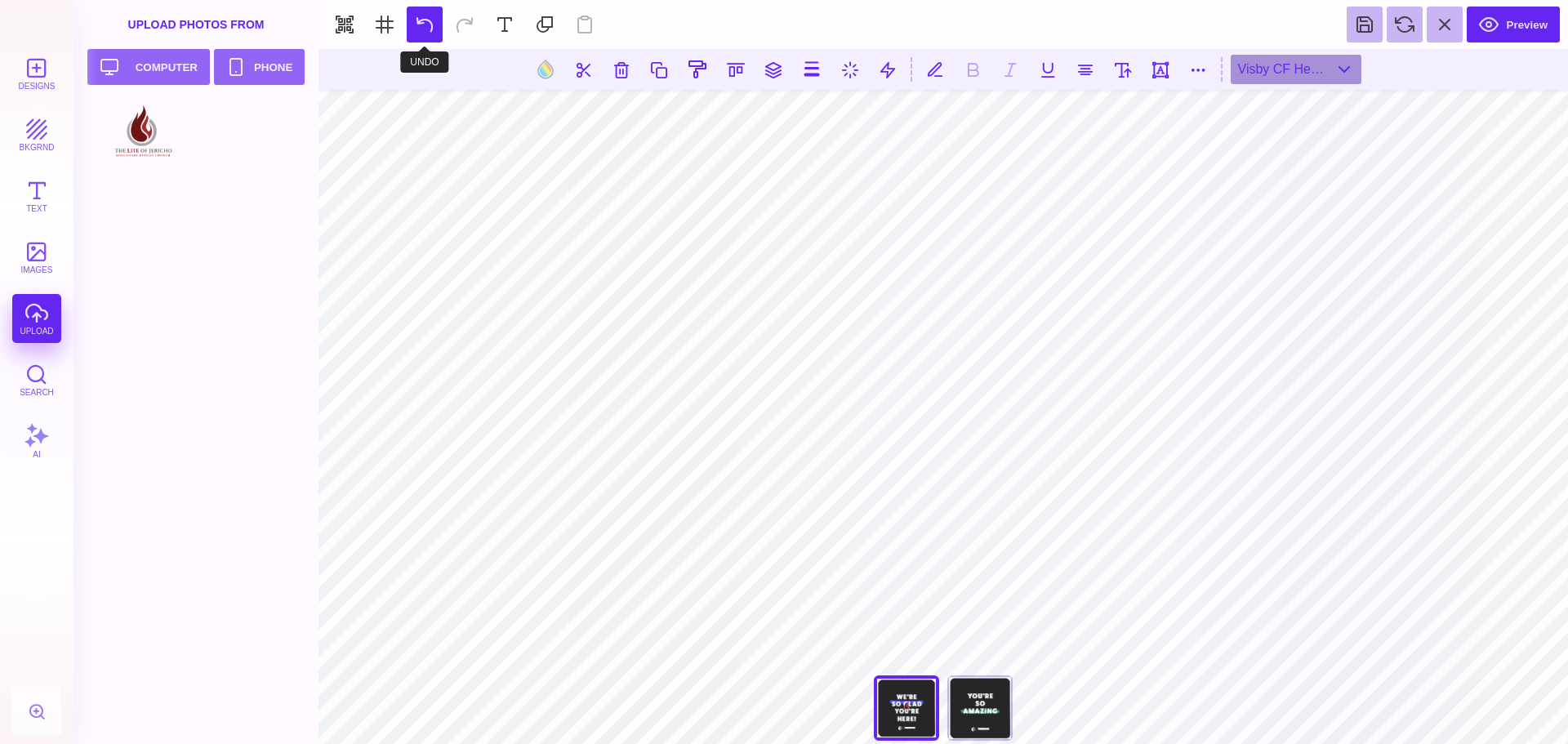
click at [432, 25] on button at bounding box center [425, 25] width 36 height 36
click at [38, 197] on button "Text" at bounding box center [36, 196] width 49 height 49
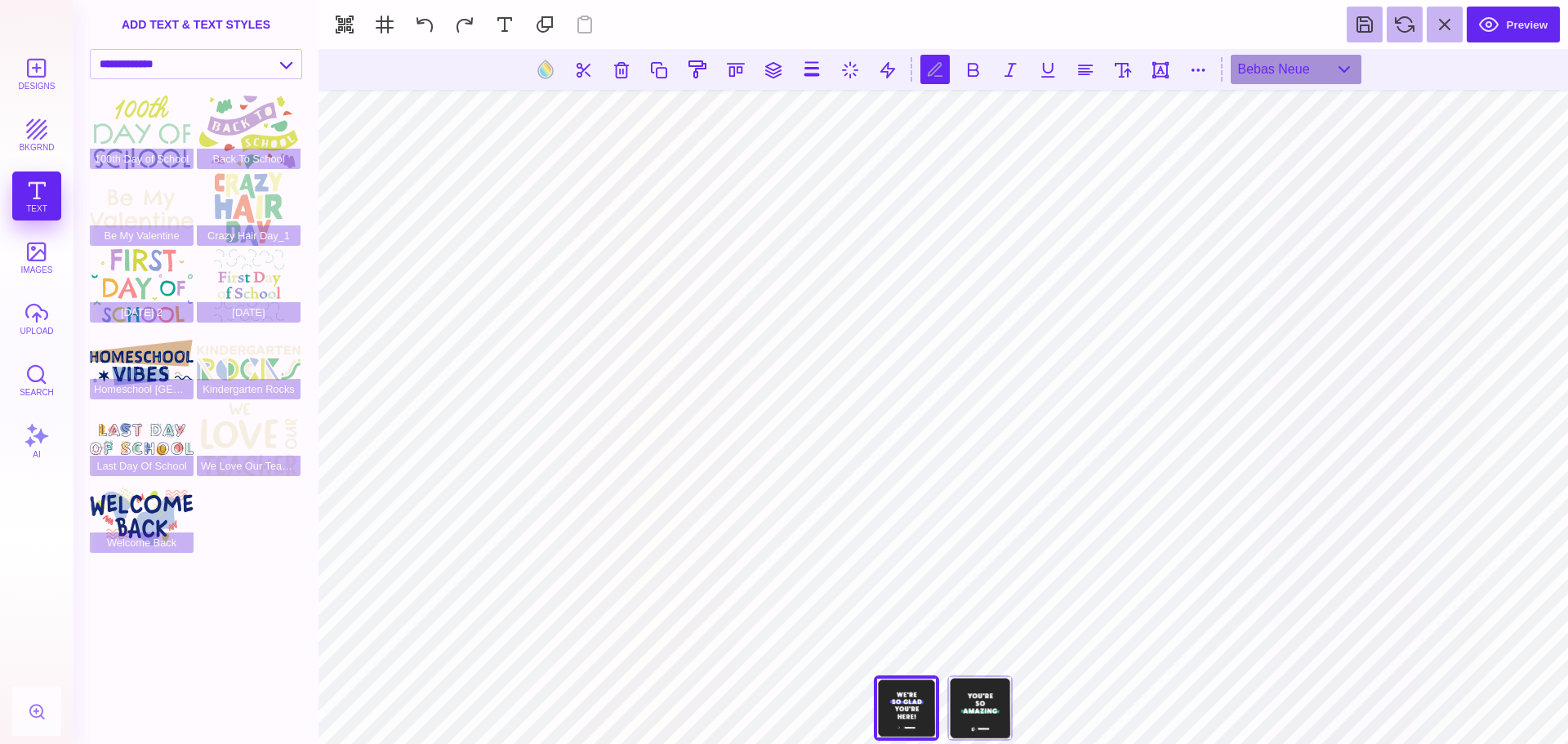
scroll to position [0, 2]
type textarea "**********"
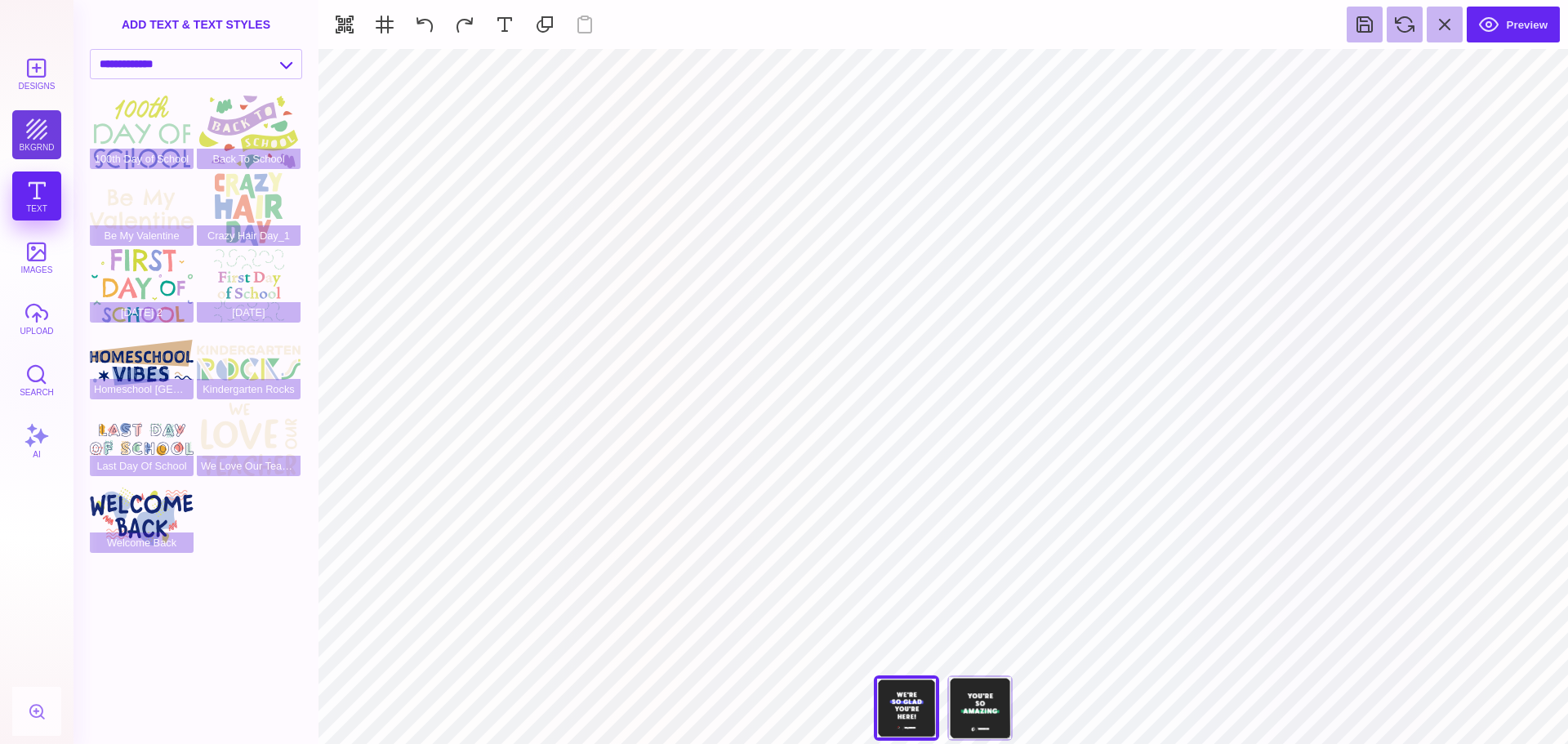
click at [32, 132] on button "bkgrnd" at bounding box center [36, 134] width 49 height 49
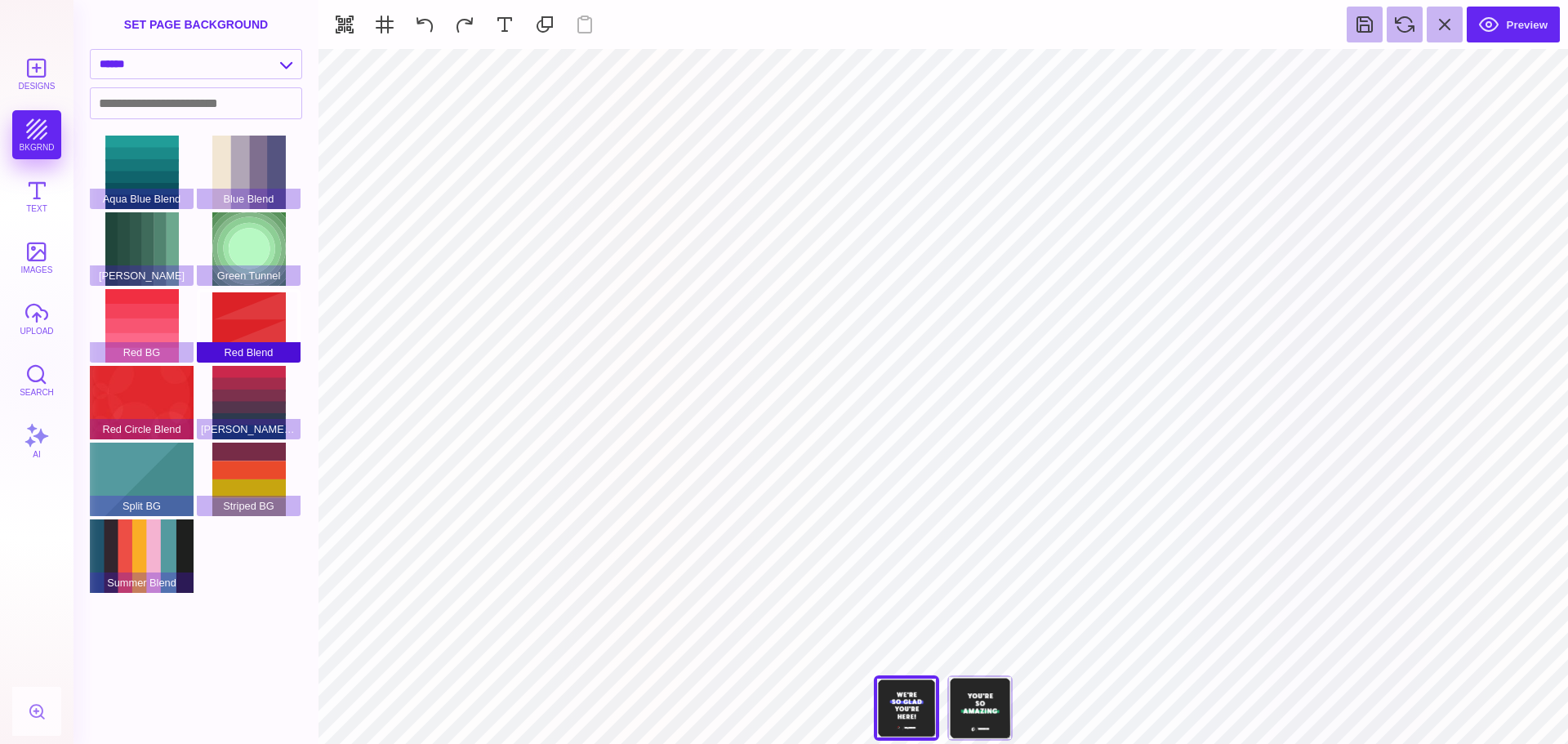
click at [241, 324] on div "Red Blend" at bounding box center [248, 326] width 103 height 74
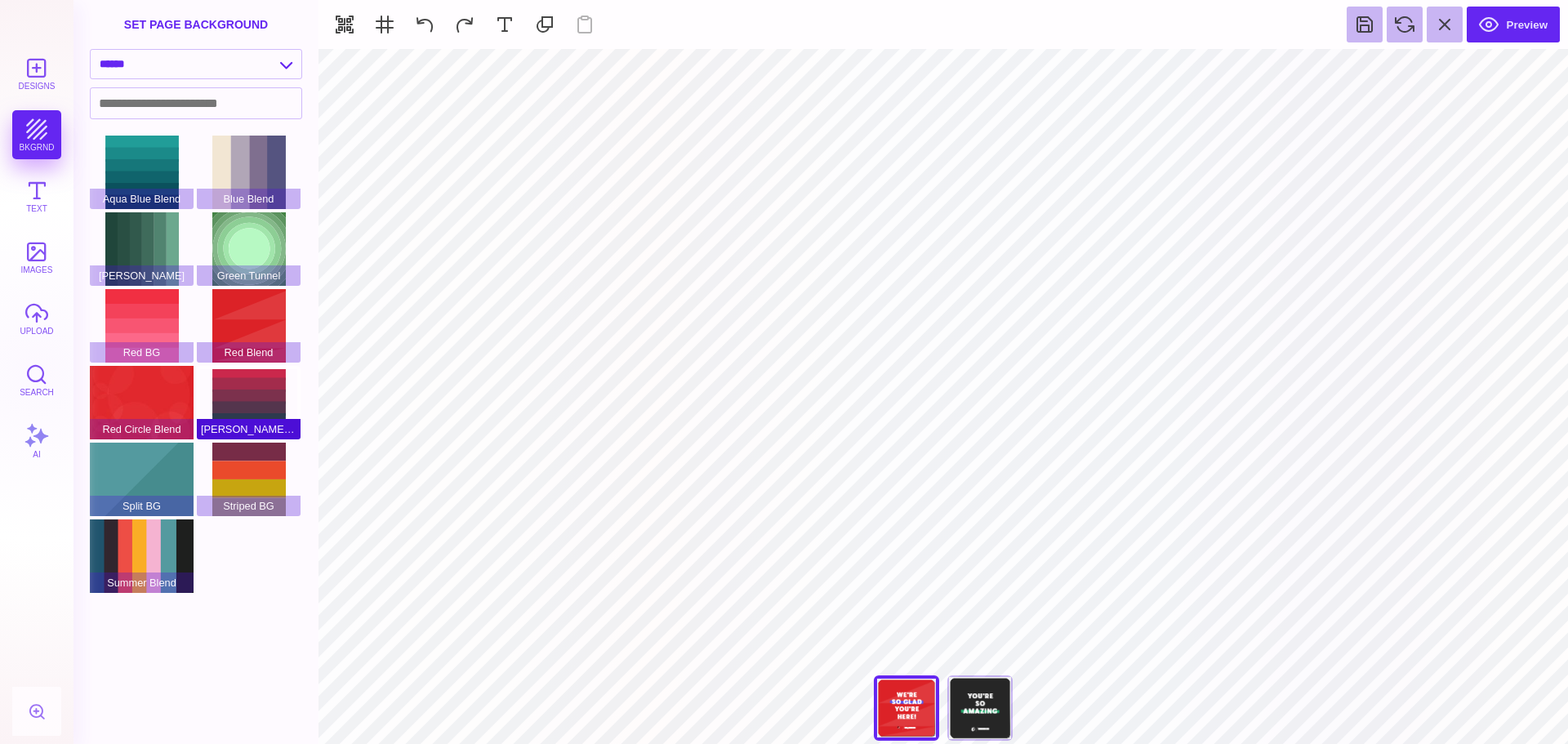
click at [255, 397] on div "[PERSON_NAME] Blend" at bounding box center [248, 403] width 103 height 74
type input "#FFFFFF"
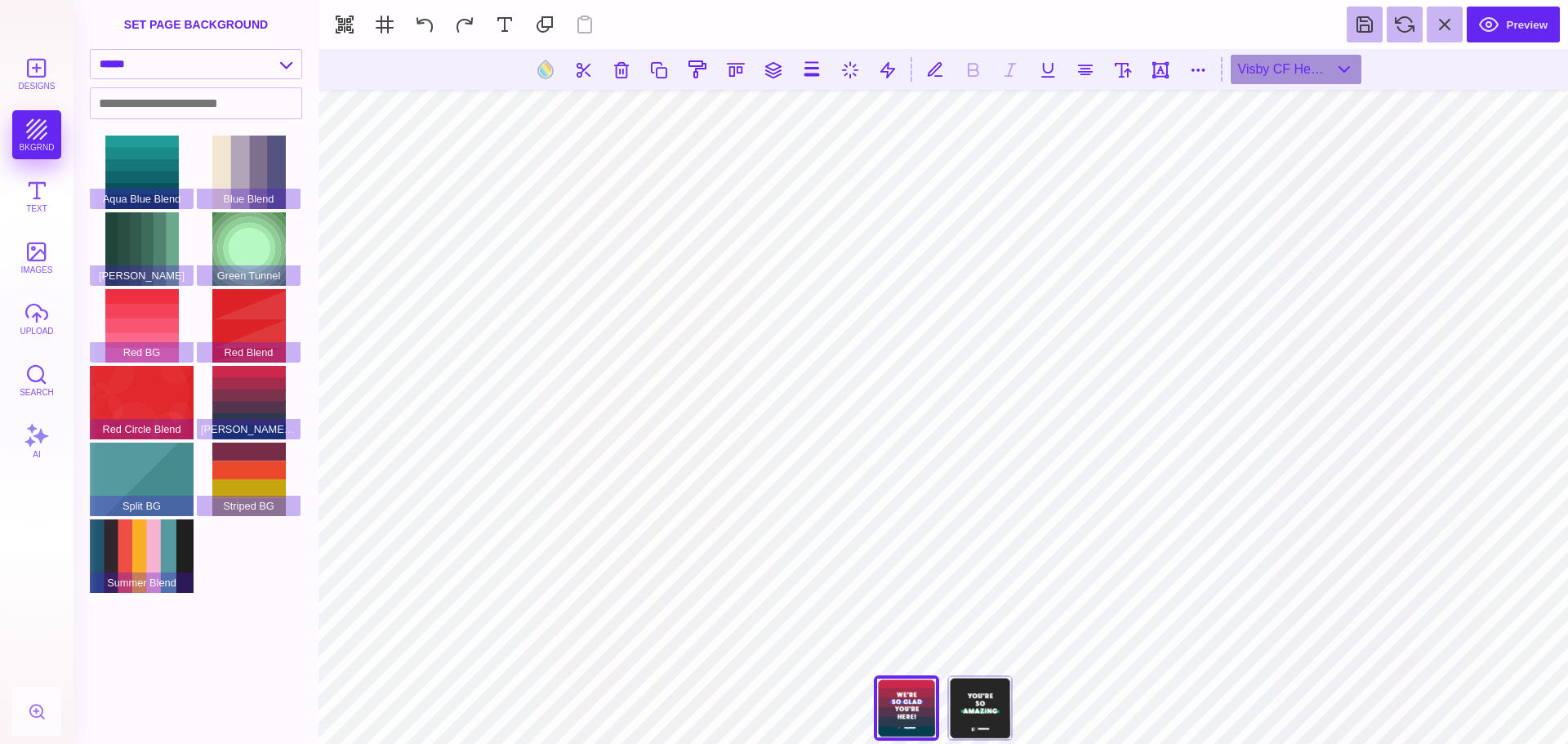
click at [40, 193] on button "Text" at bounding box center [36, 196] width 49 height 49
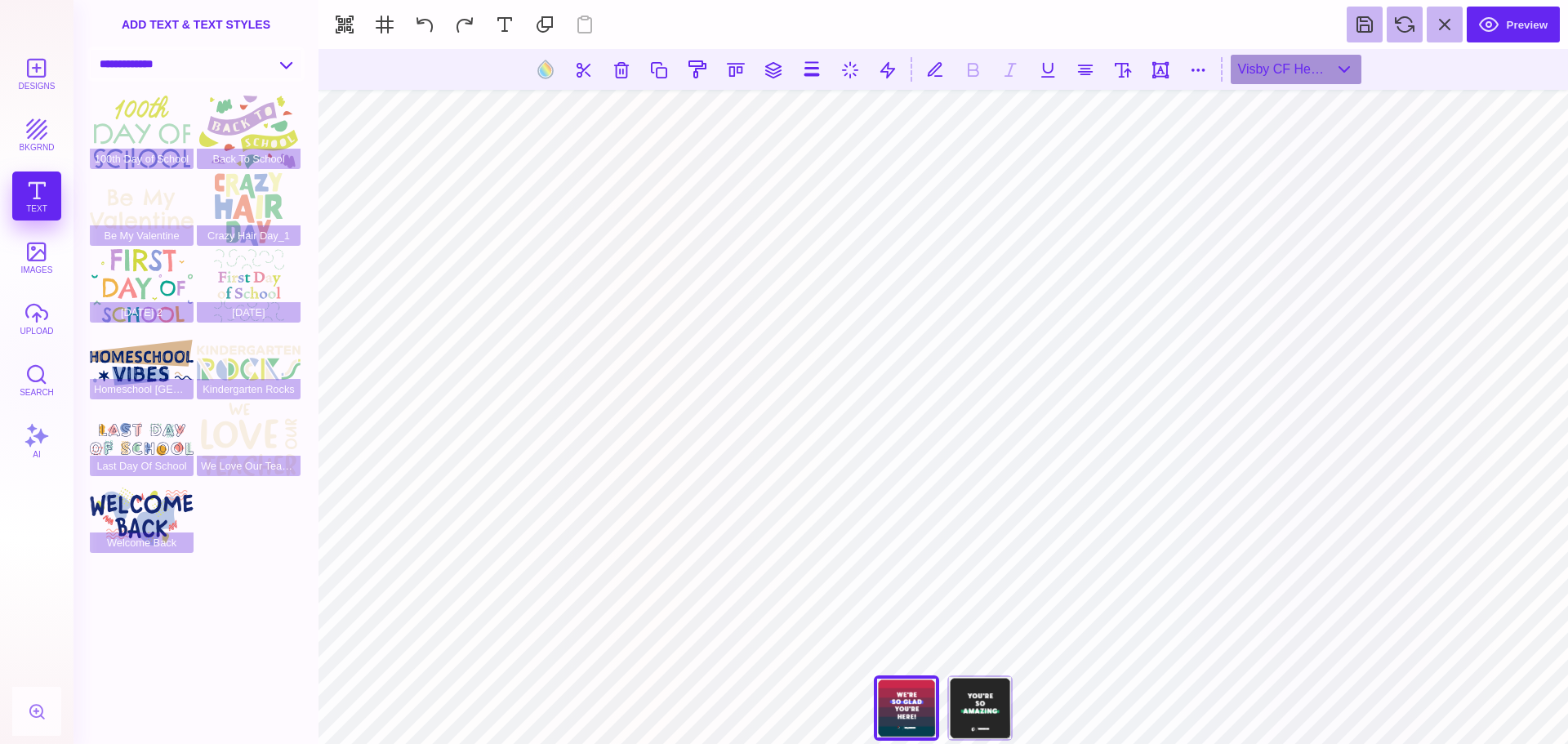
click at [288, 66] on select "**********" at bounding box center [196, 64] width 211 height 29
click at [90, 50] on select "**********" at bounding box center [196, 64] width 211 height 29
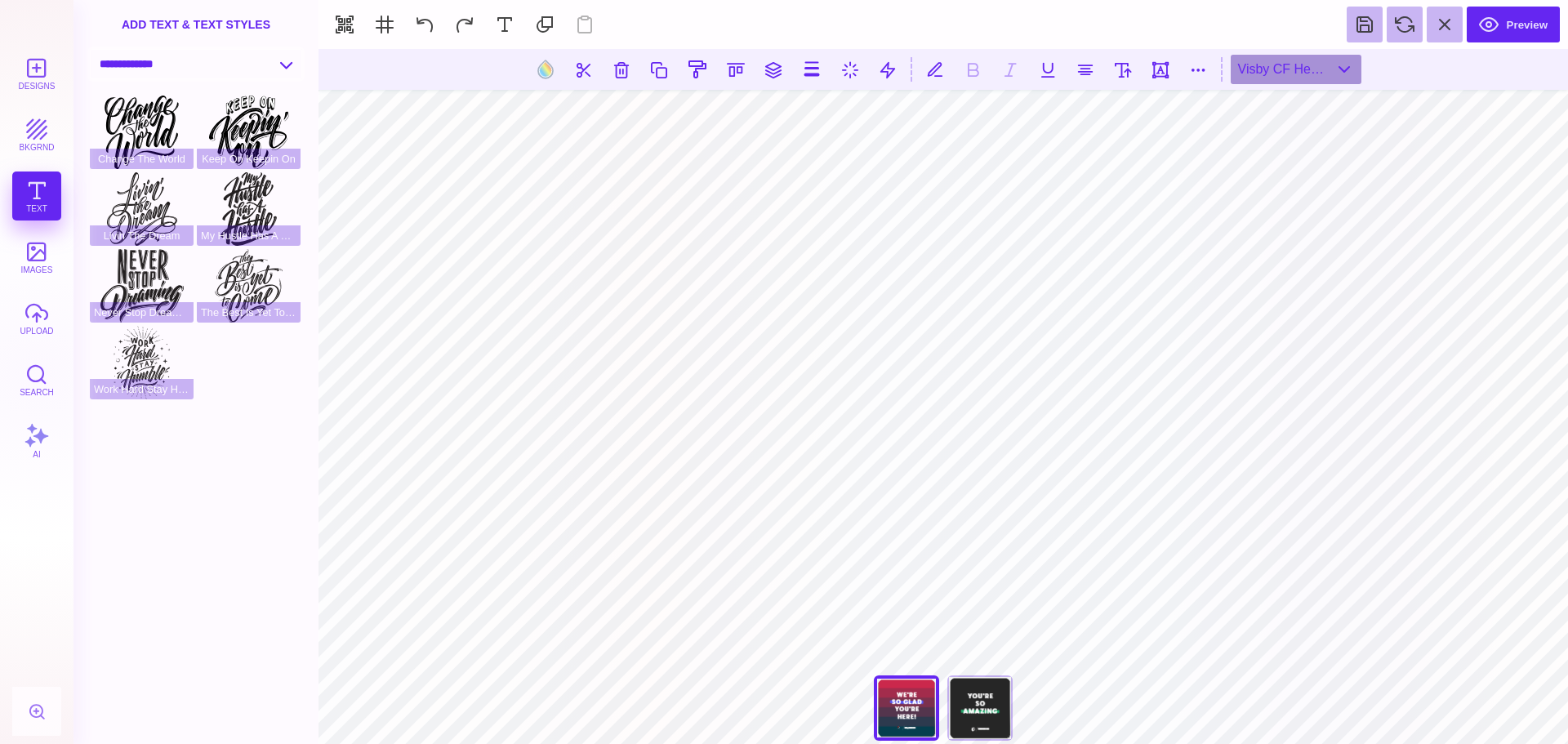
click at [289, 59] on select "**********" at bounding box center [196, 64] width 211 height 29
select select "**********"
click at [90, 50] on select "**********" at bounding box center [196, 64] width 211 height 29
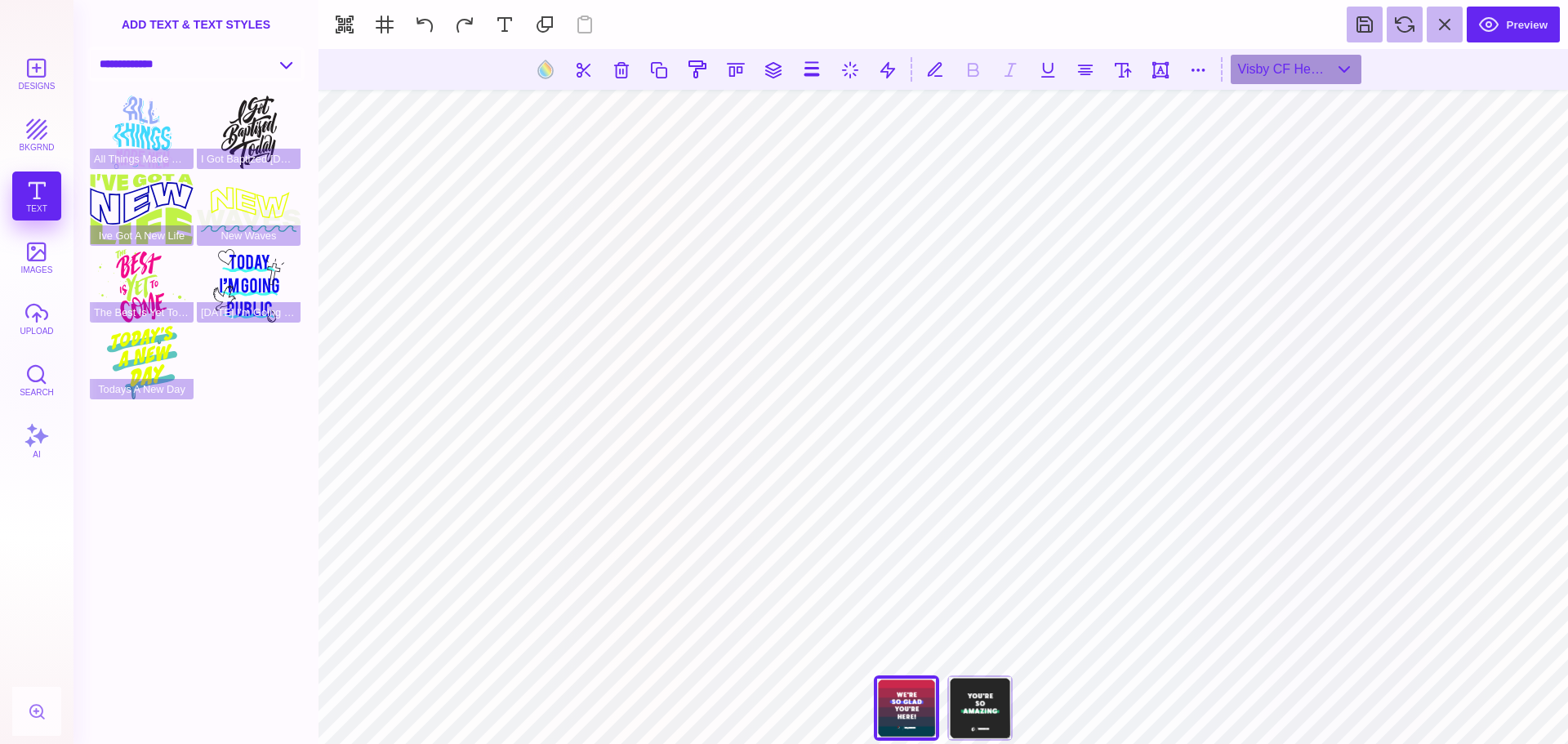
click at [292, 64] on select "**********" at bounding box center [196, 64] width 211 height 29
click at [25, 135] on button "bkgrnd" at bounding box center [36, 134] width 49 height 49
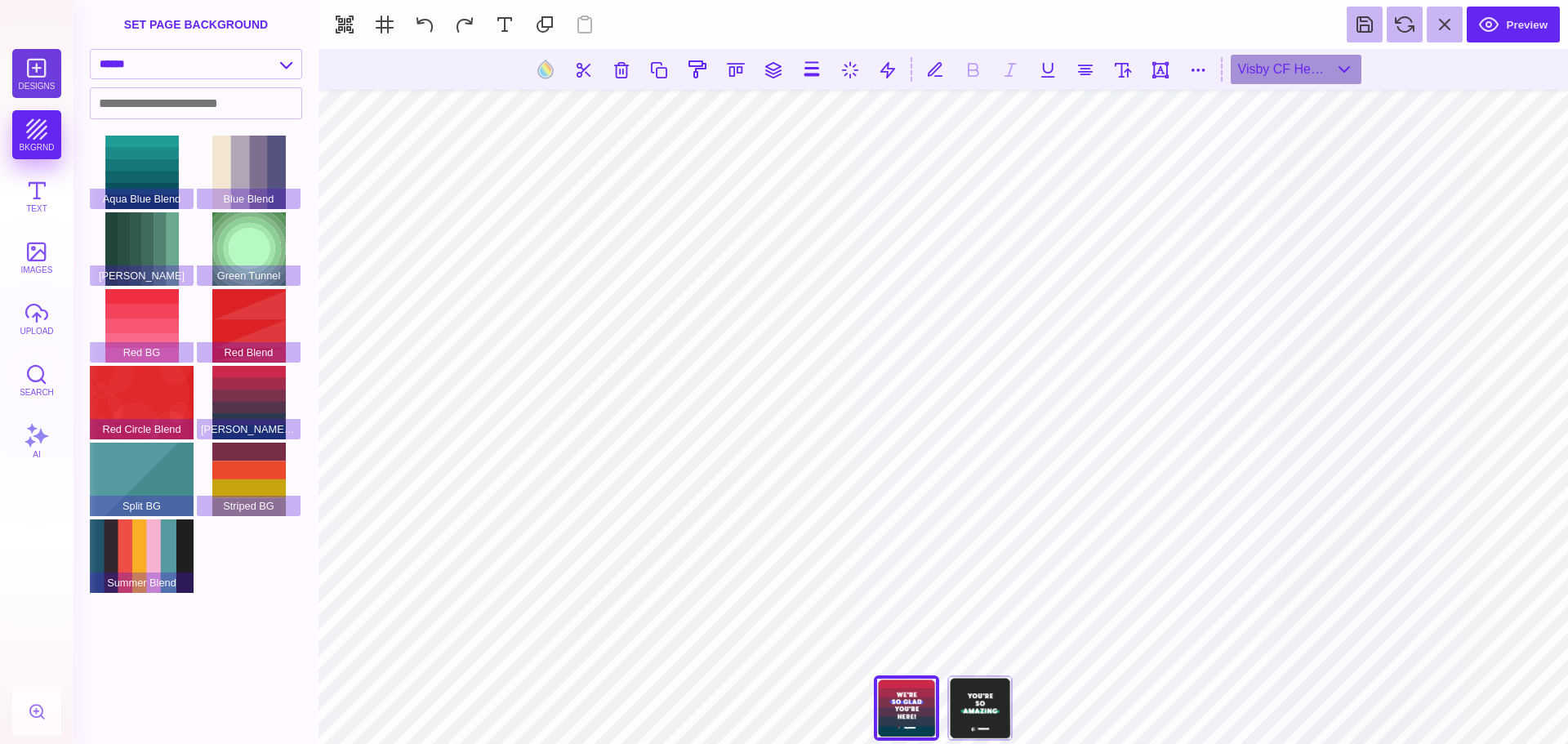
click at [35, 89] on button "Designs" at bounding box center [36, 73] width 49 height 49
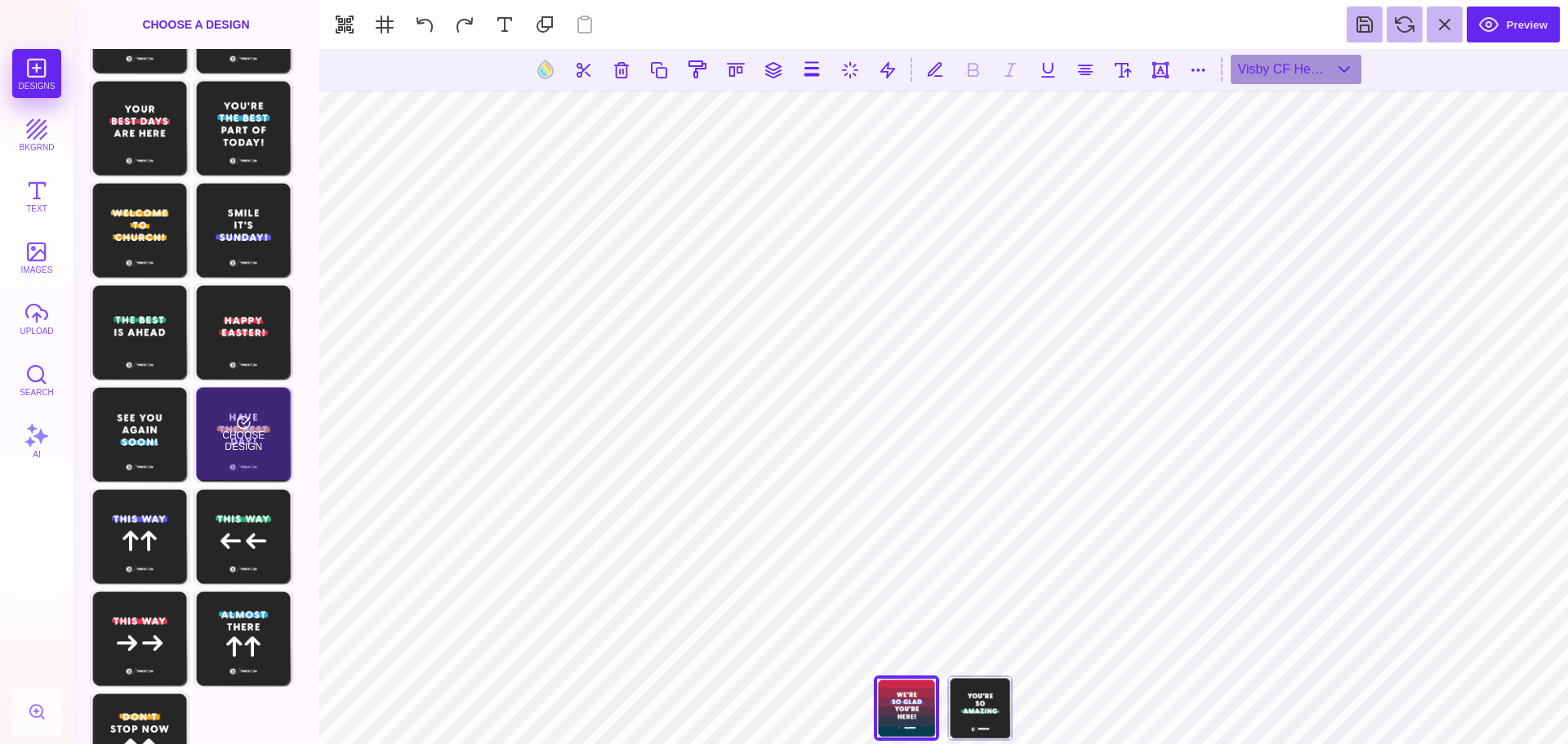
scroll to position [0, 0]
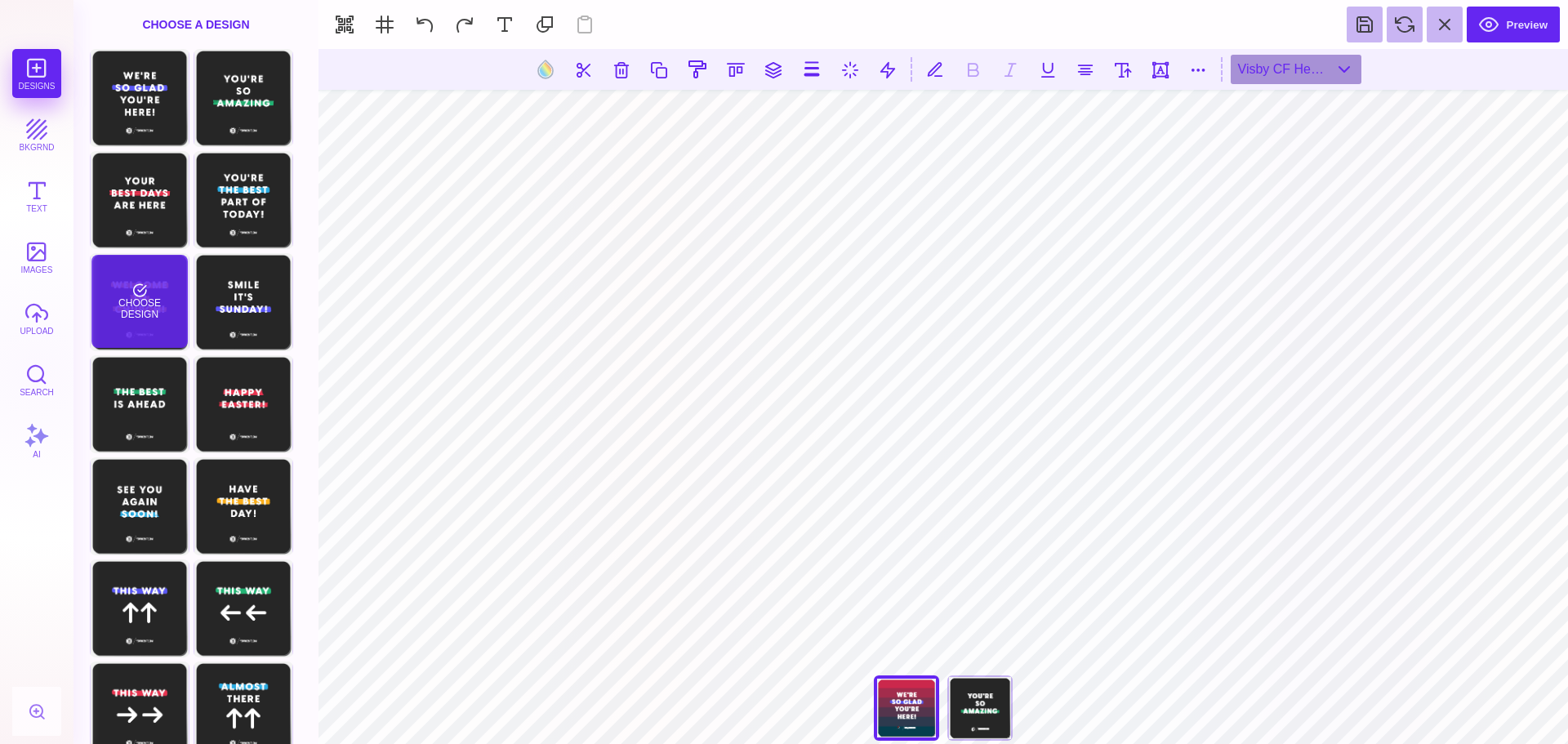
click at [140, 314] on div "Choose Design" at bounding box center [139, 302] width 95 height 93
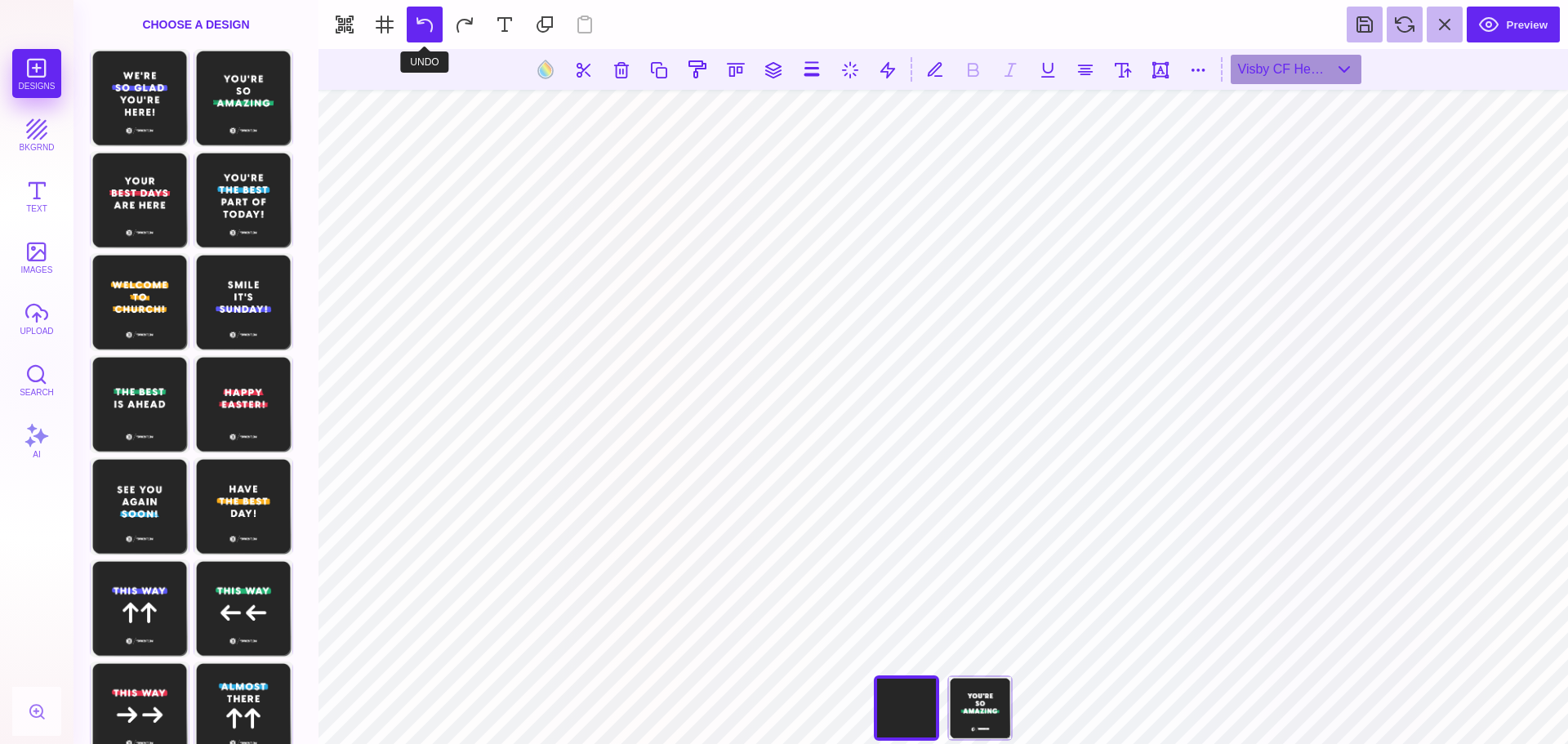
click at [426, 25] on button at bounding box center [425, 25] width 36 height 36
click at [427, 22] on button at bounding box center [425, 25] width 36 height 36
click at [426, 30] on button at bounding box center [425, 25] width 36 height 36
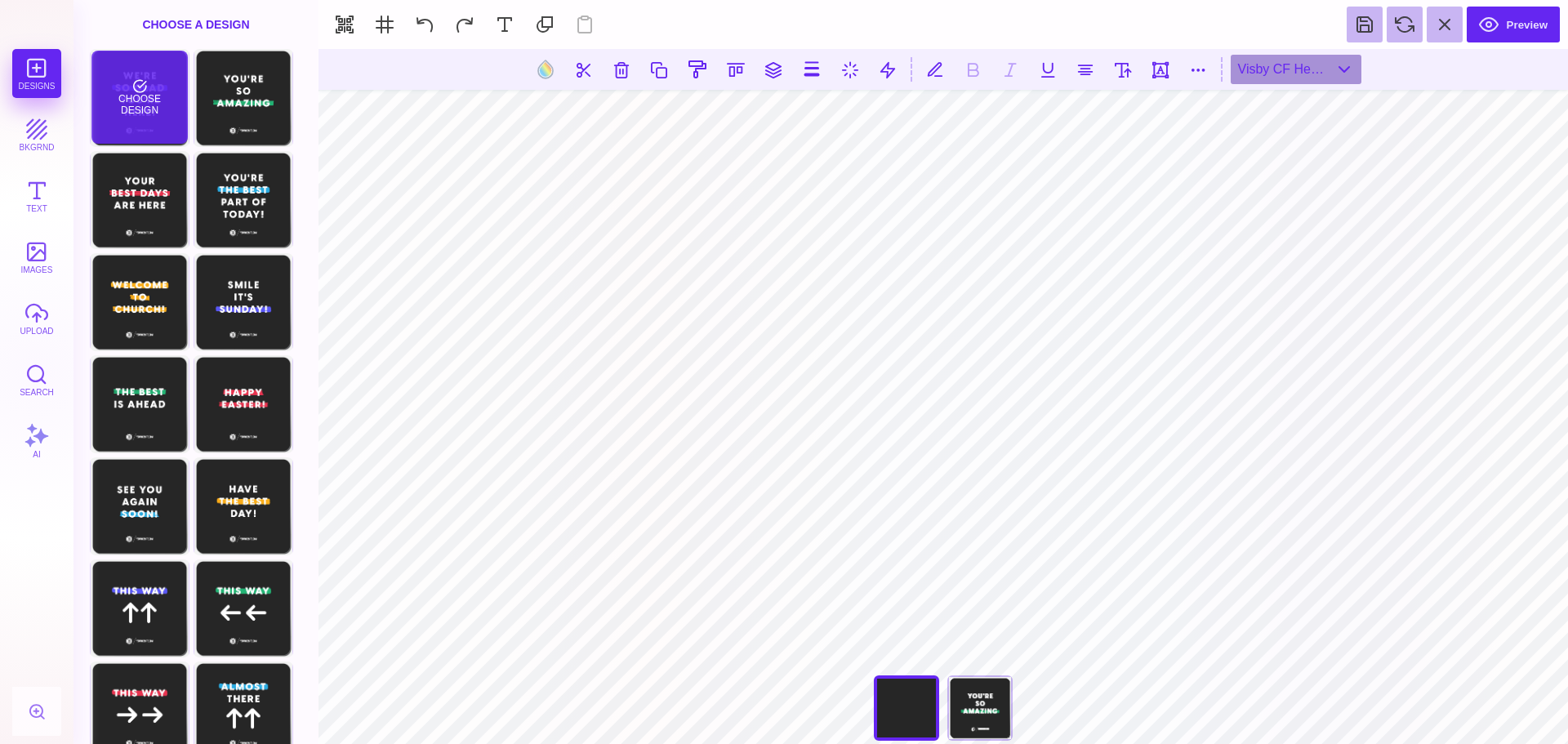
click at [158, 108] on div "Choose Design" at bounding box center [139, 97] width 95 height 93
click at [51, 134] on button "bkgrnd" at bounding box center [36, 134] width 49 height 49
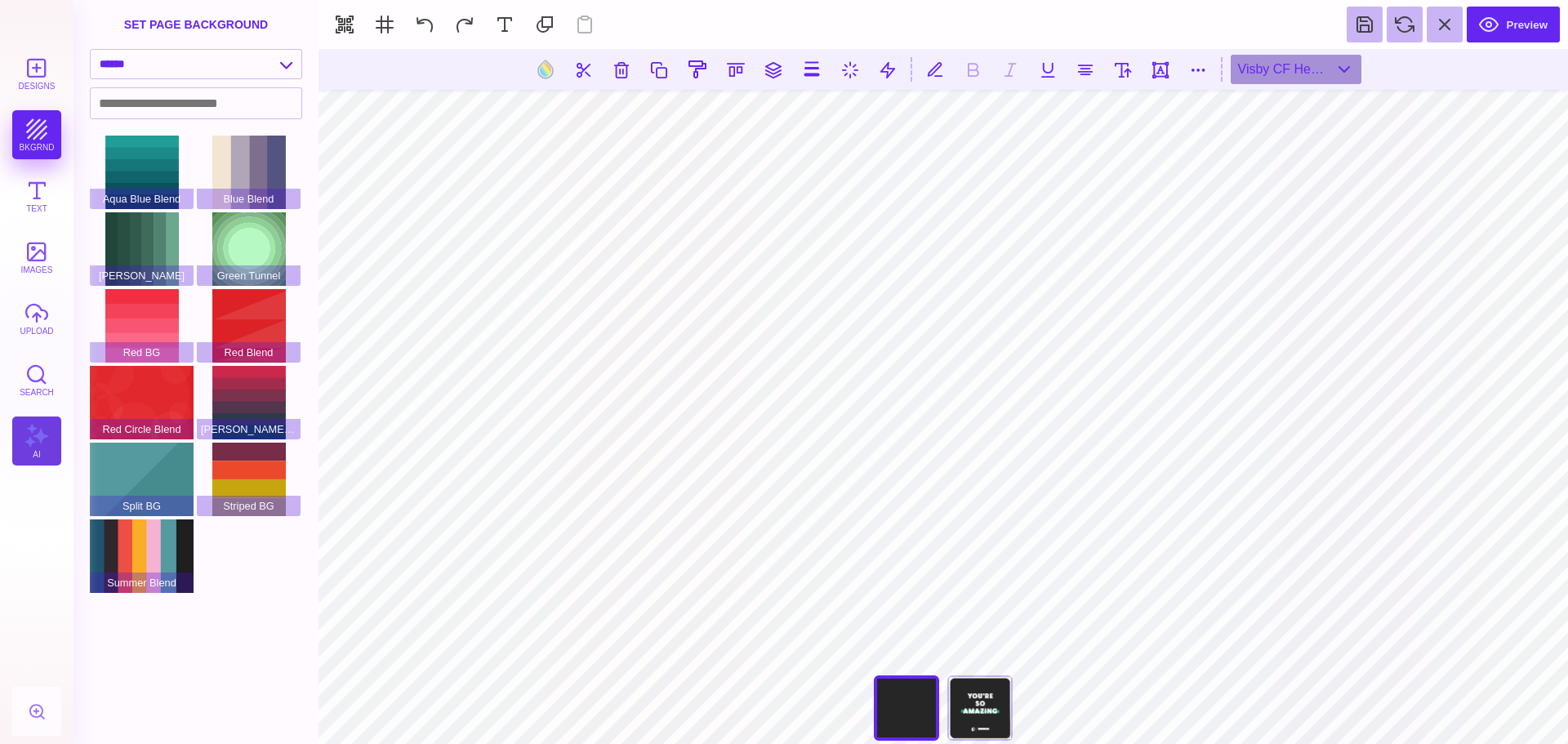
click at [39, 444] on button "AI" at bounding box center [36, 441] width 49 height 49
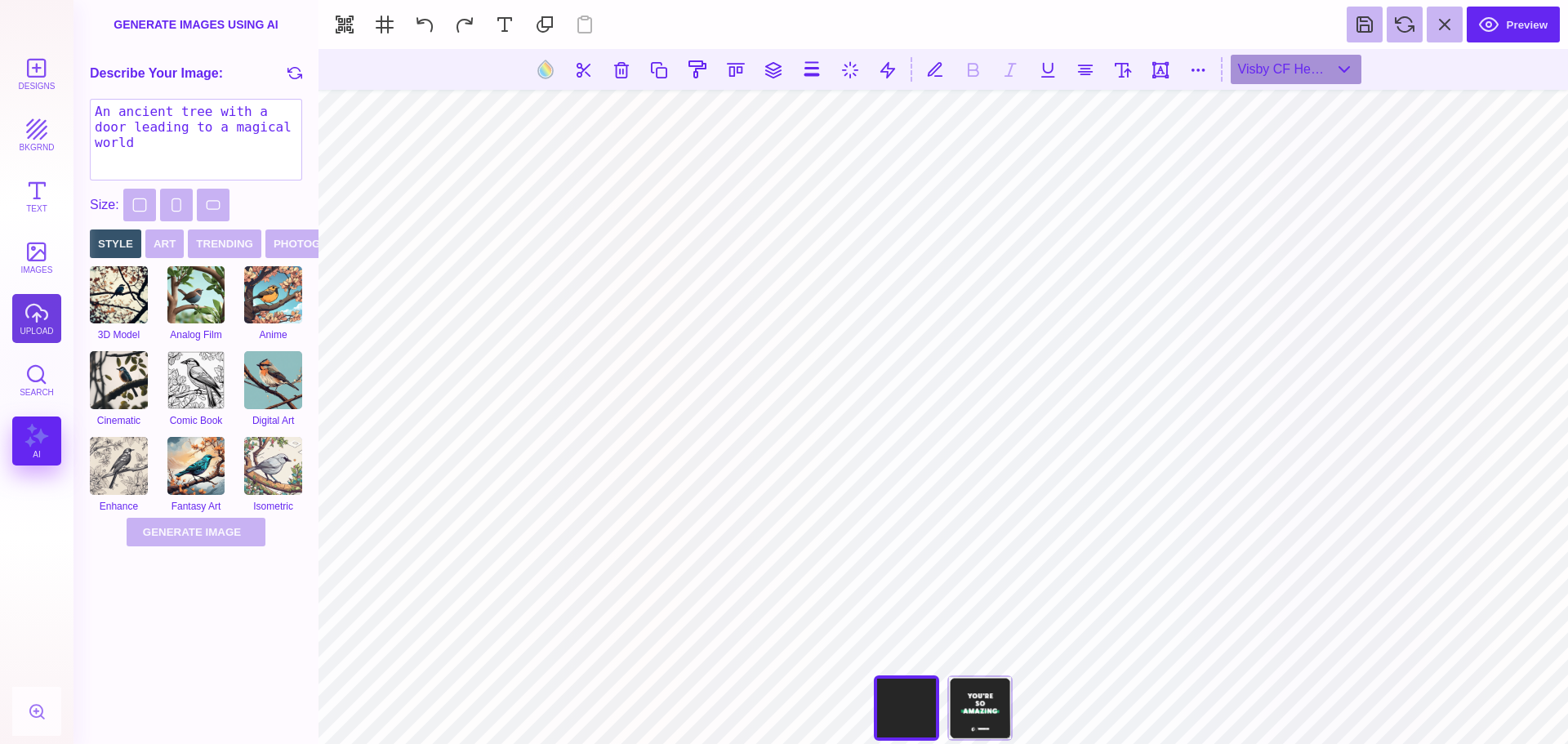
click at [34, 309] on button "upload" at bounding box center [36, 318] width 49 height 49
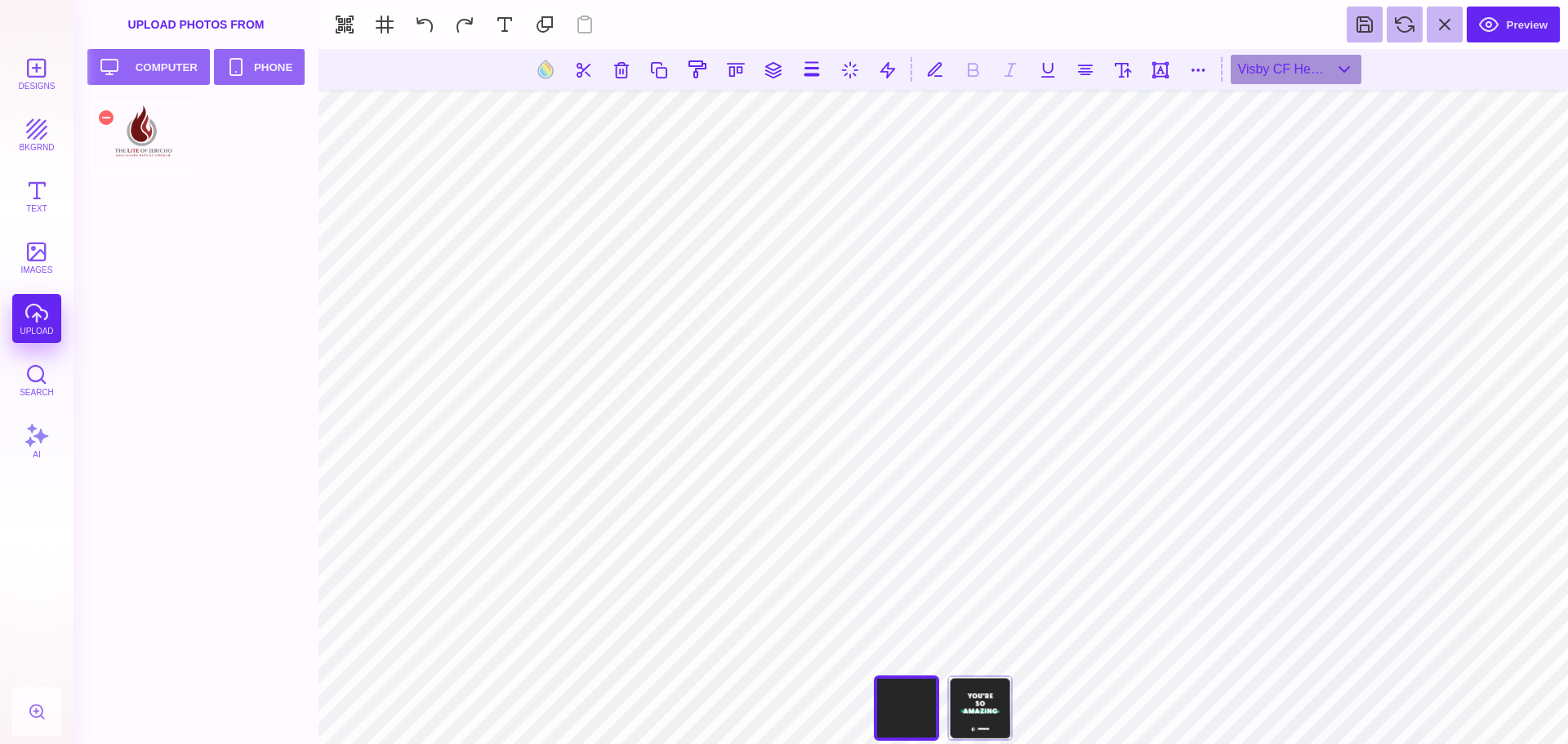
click at [141, 135] on div at bounding box center [141, 138] width 103 height 74
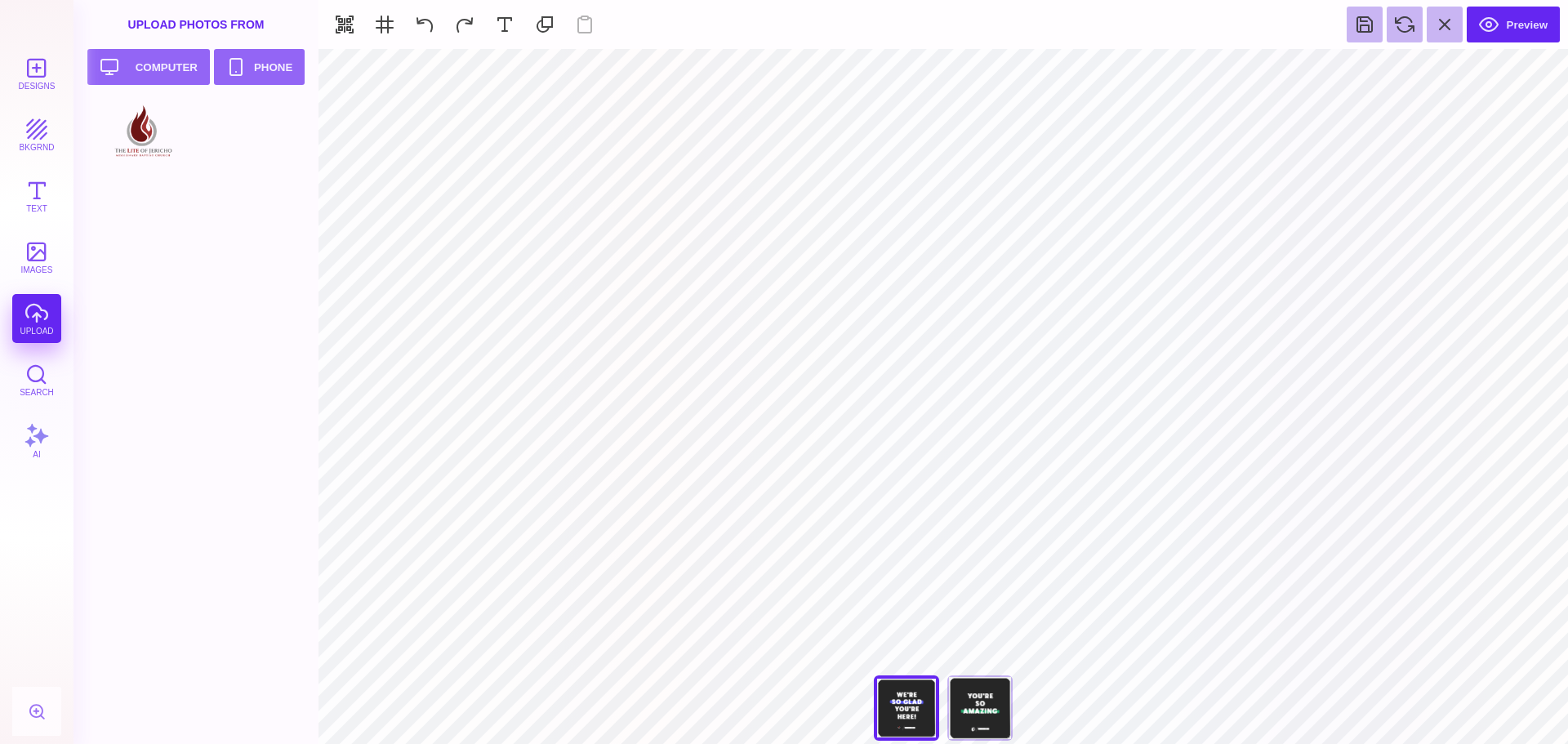
type input "#FFFFFF"
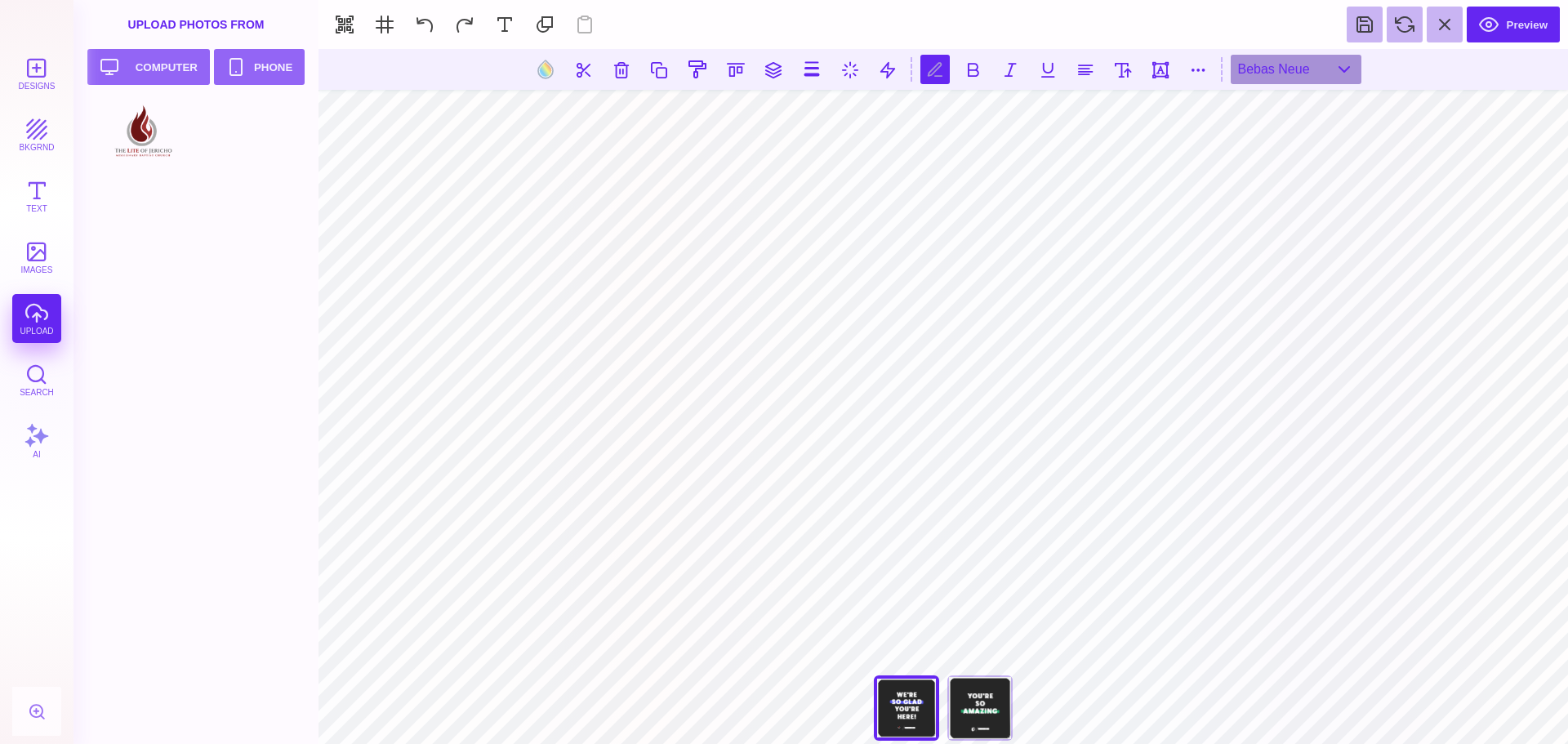
scroll to position [0, 3]
type textarea "**********"
click at [47, 133] on button "bkgrnd" at bounding box center [36, 134] width 49 height 49
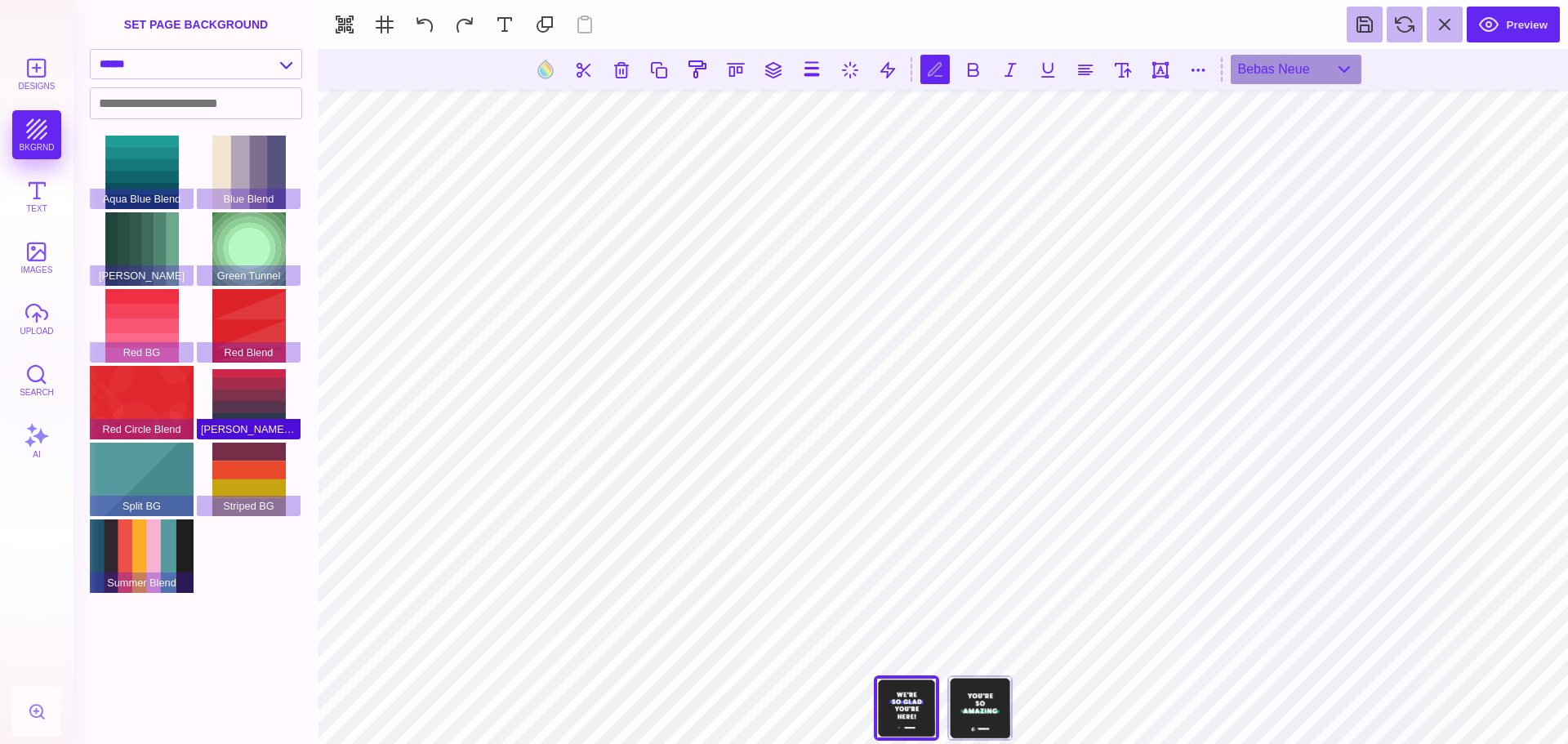
click at [252, 405] on div "[PERSON_NAME] Blend" at bounding box center [248, 403] width 103 height 74
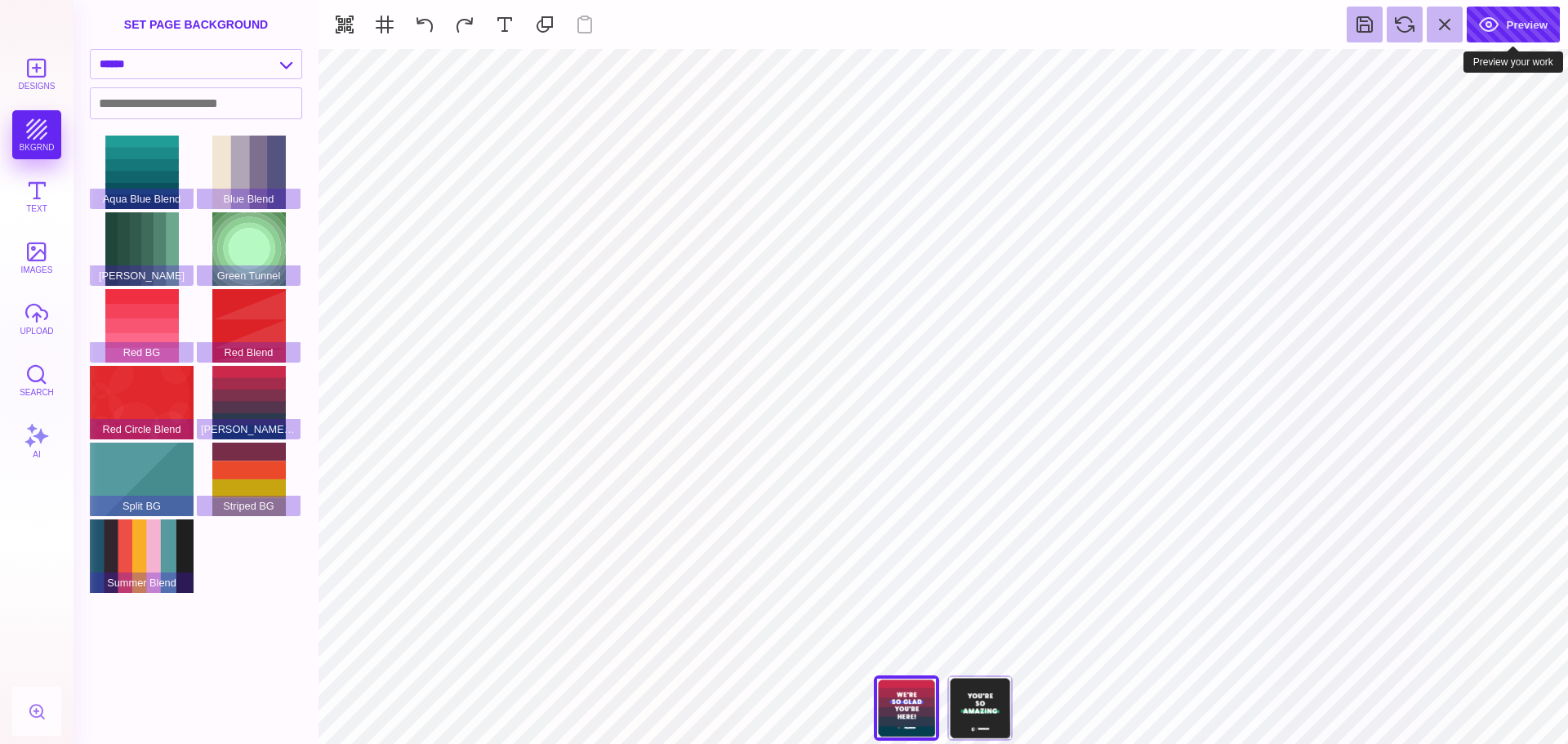
click at [1510, 21] on button "Preview" at bounding box center [1513, 25] width 93 height 36
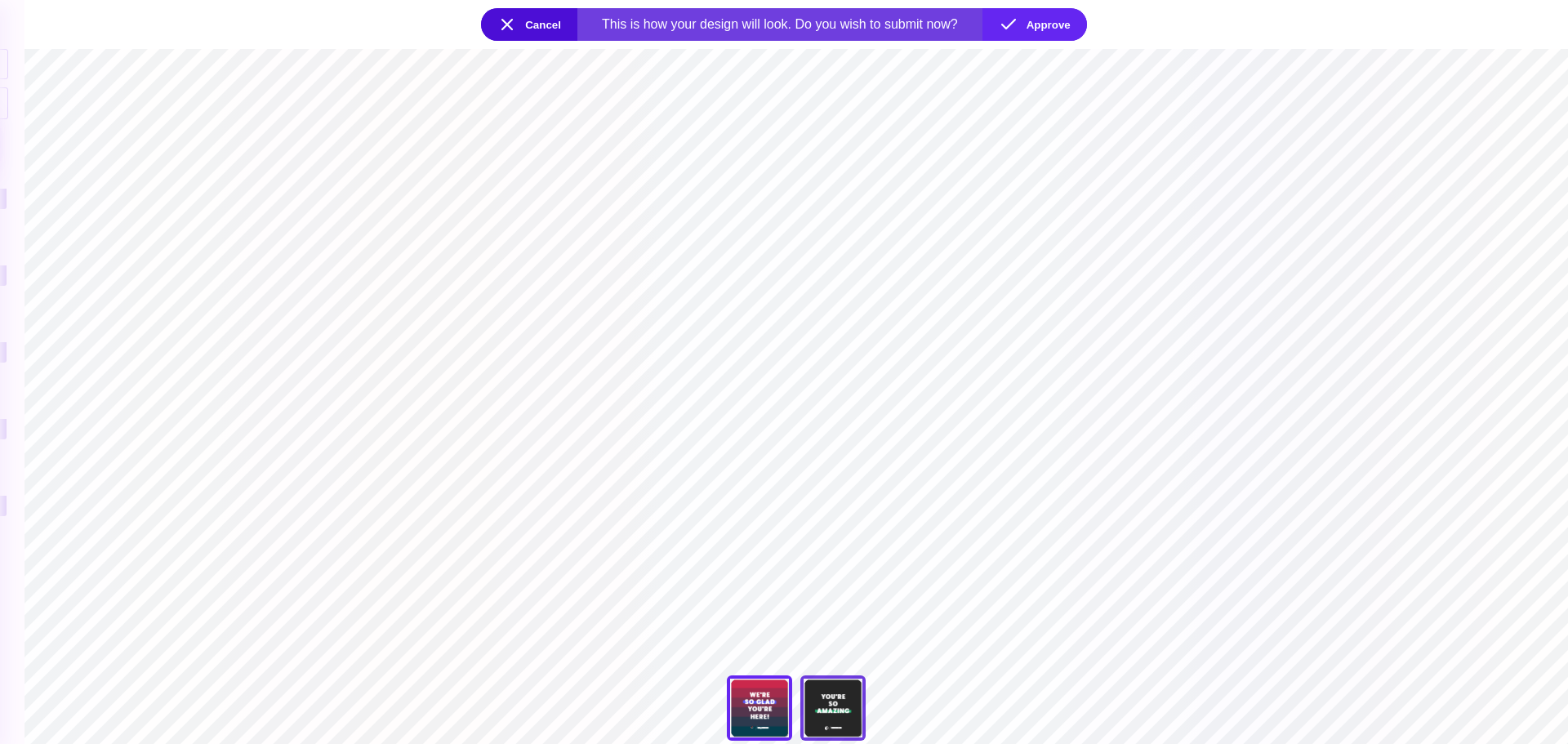
click at [854, 710] on div "You're So Amazing" at bounding box center [833, 708] width 66 height 66
click at [754, 710] on div "We're So Glad You're Here" at bounding box center [760, 708] width 66 height 66
click at [498, 22] on button "Cancel" at bounding box center [528, 24] width 96 height 33
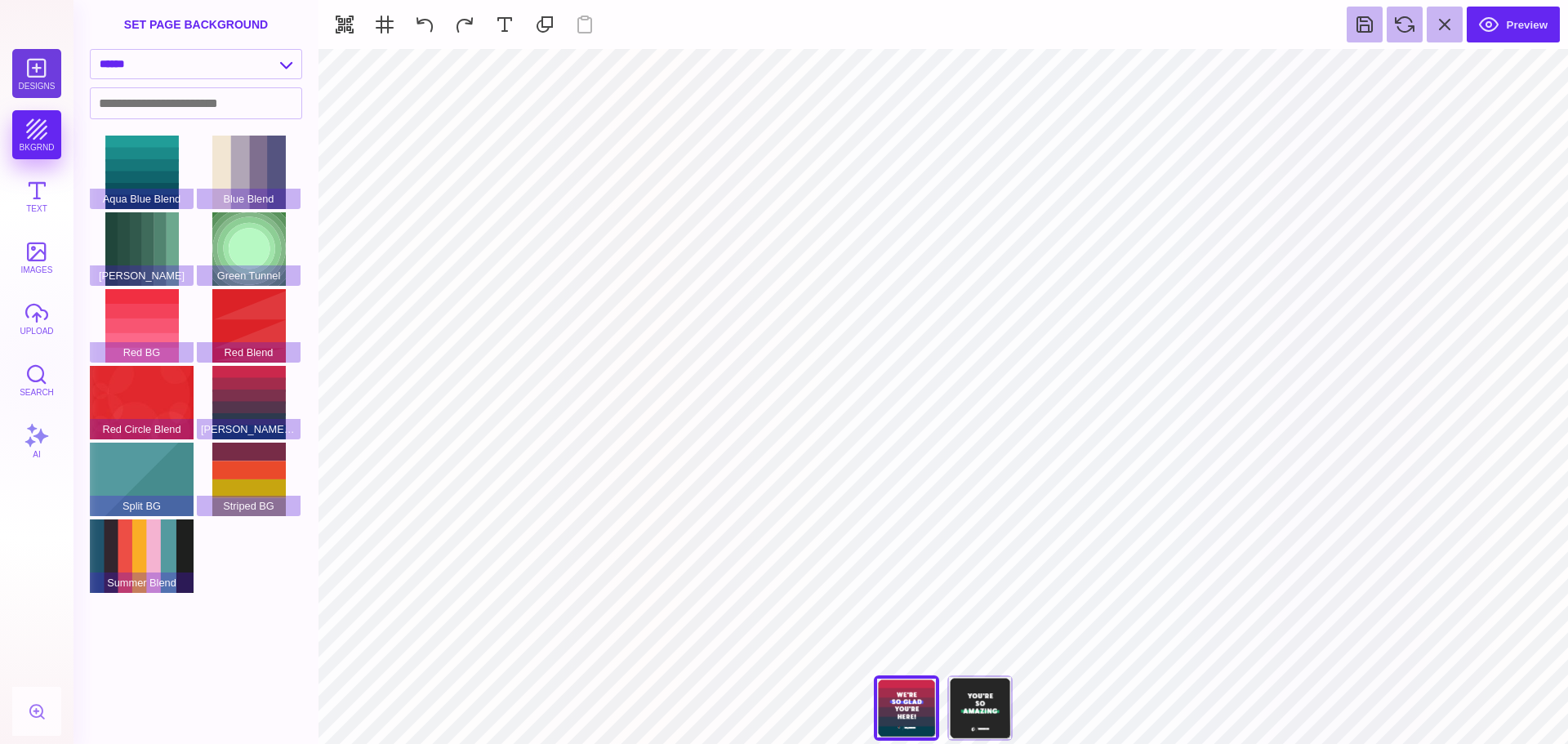
click at [51, 74] on button "Designs" at bounding box center [36, 73] width 49 height 49
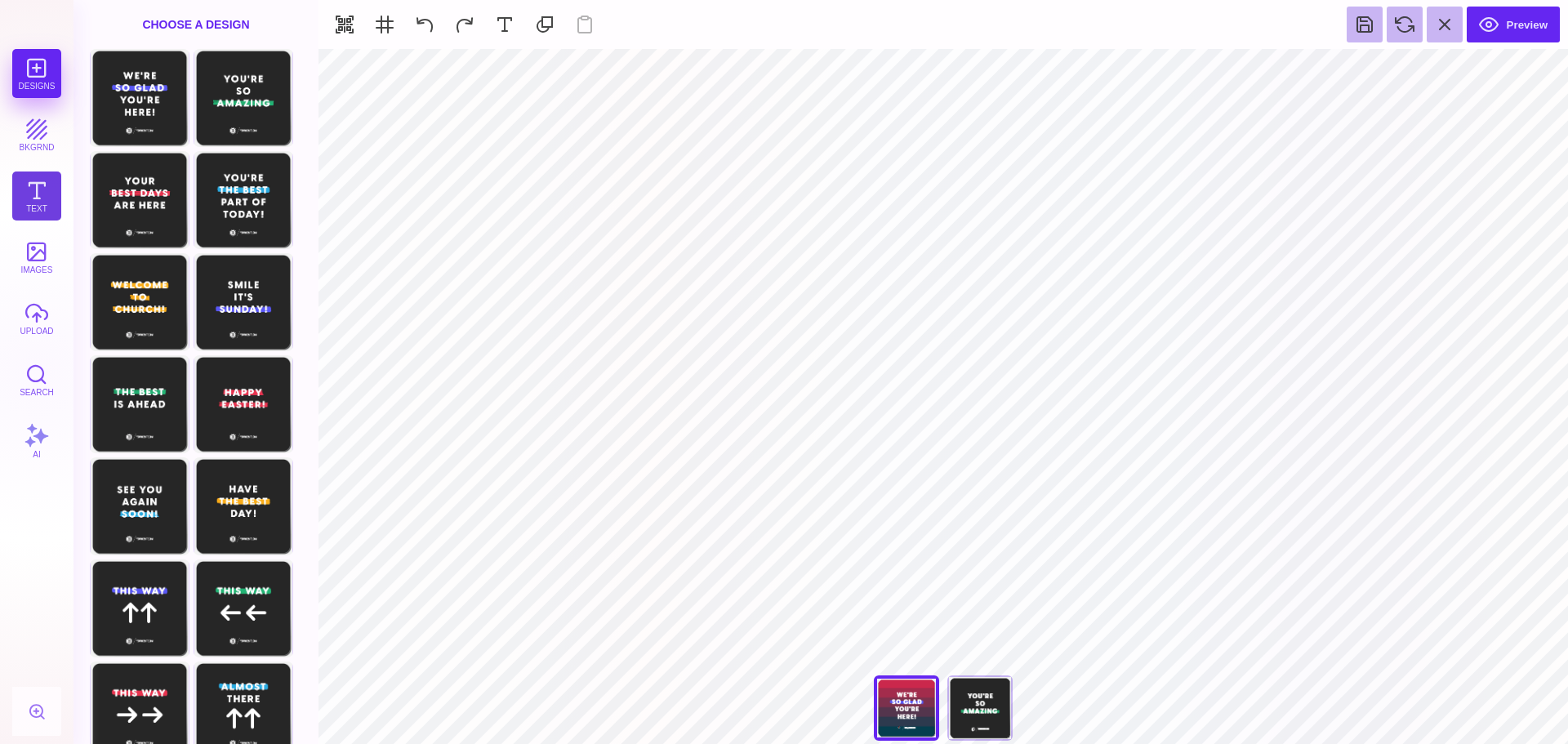
click at [42, 203] on button "Text" at bounding box center [36, 196] width 49 height 49
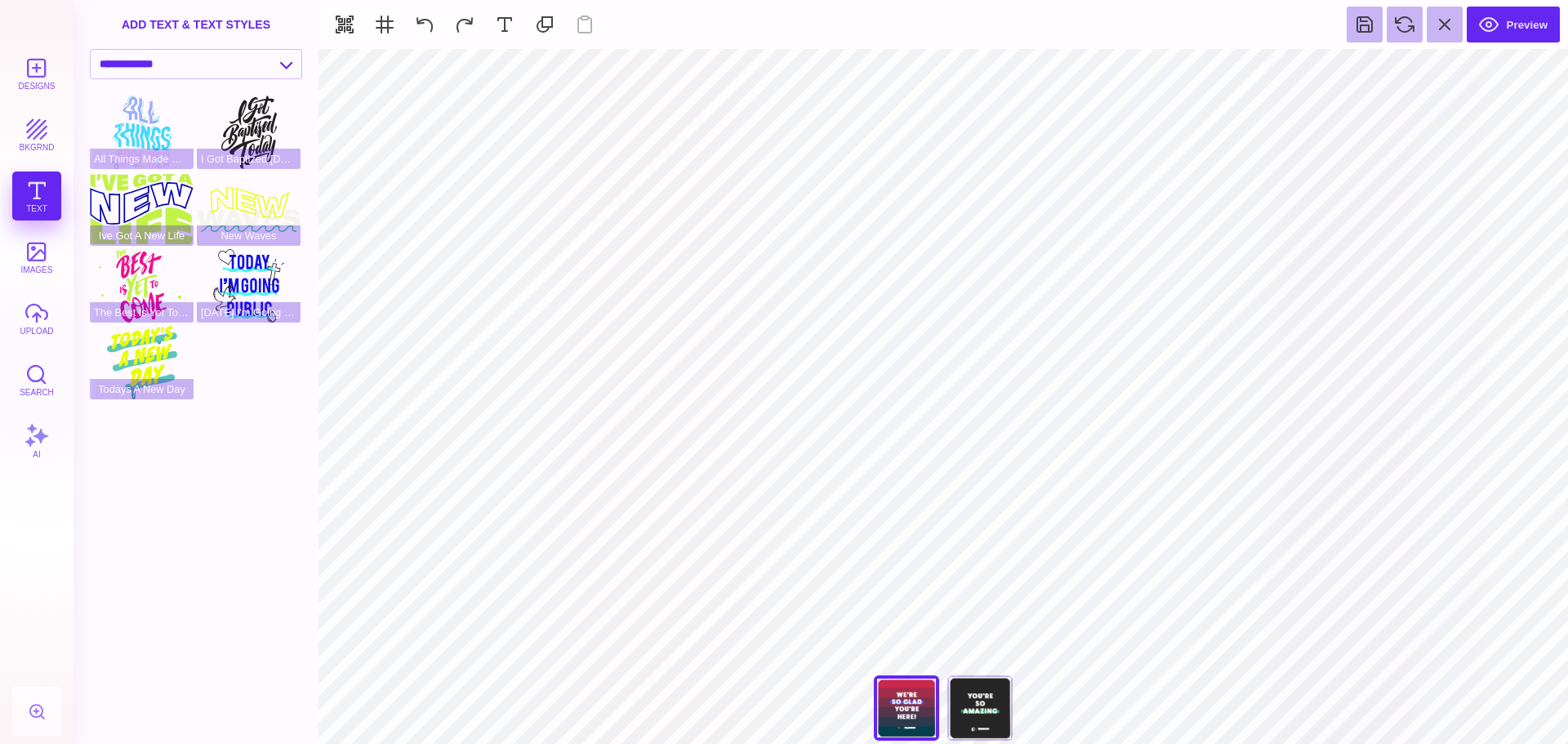
click at [46, 255] on button "images" at bounding box center [36, 256] width 49 height 49
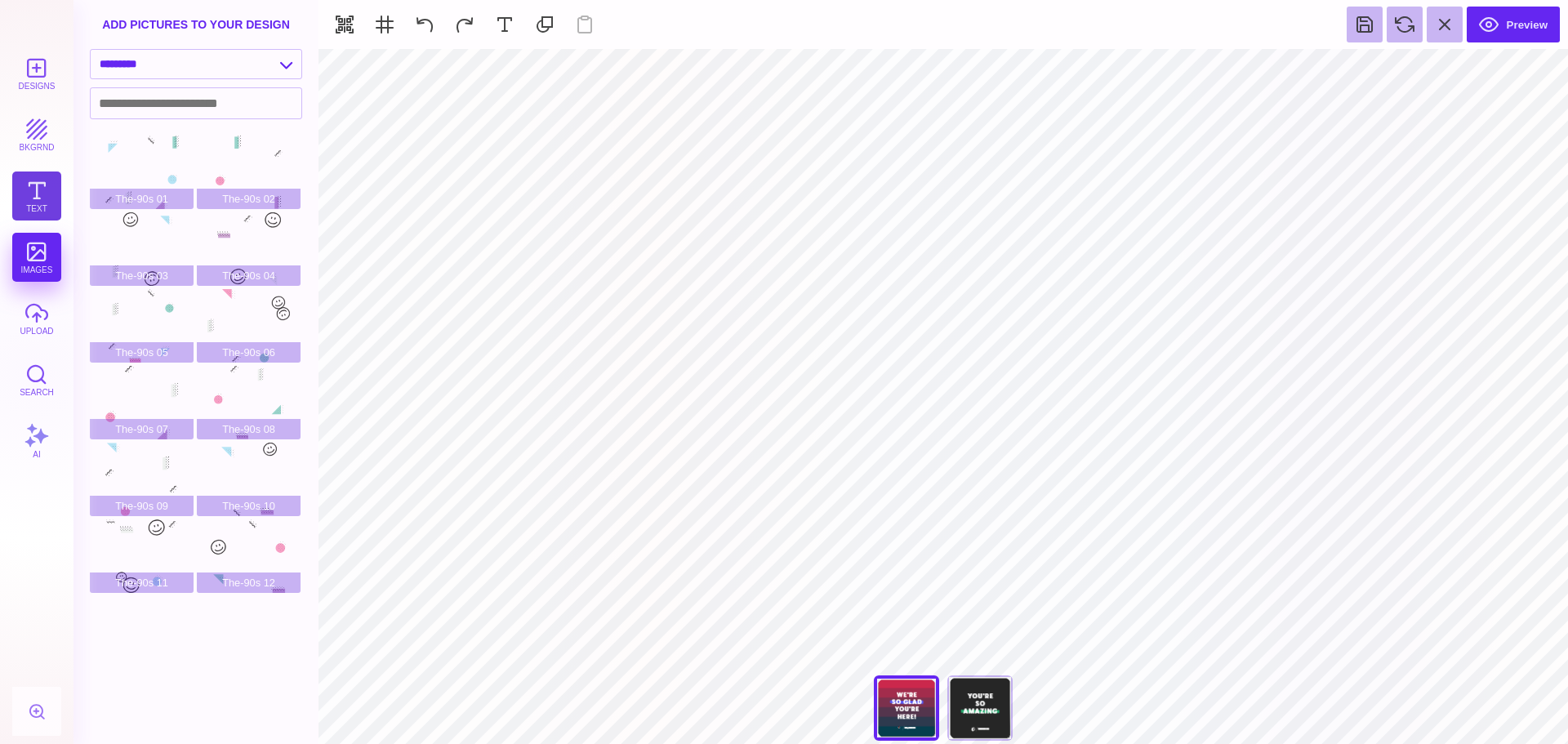
click at [41, 210] on button "Text" at bounding box center [36, 196] width 49 height 49
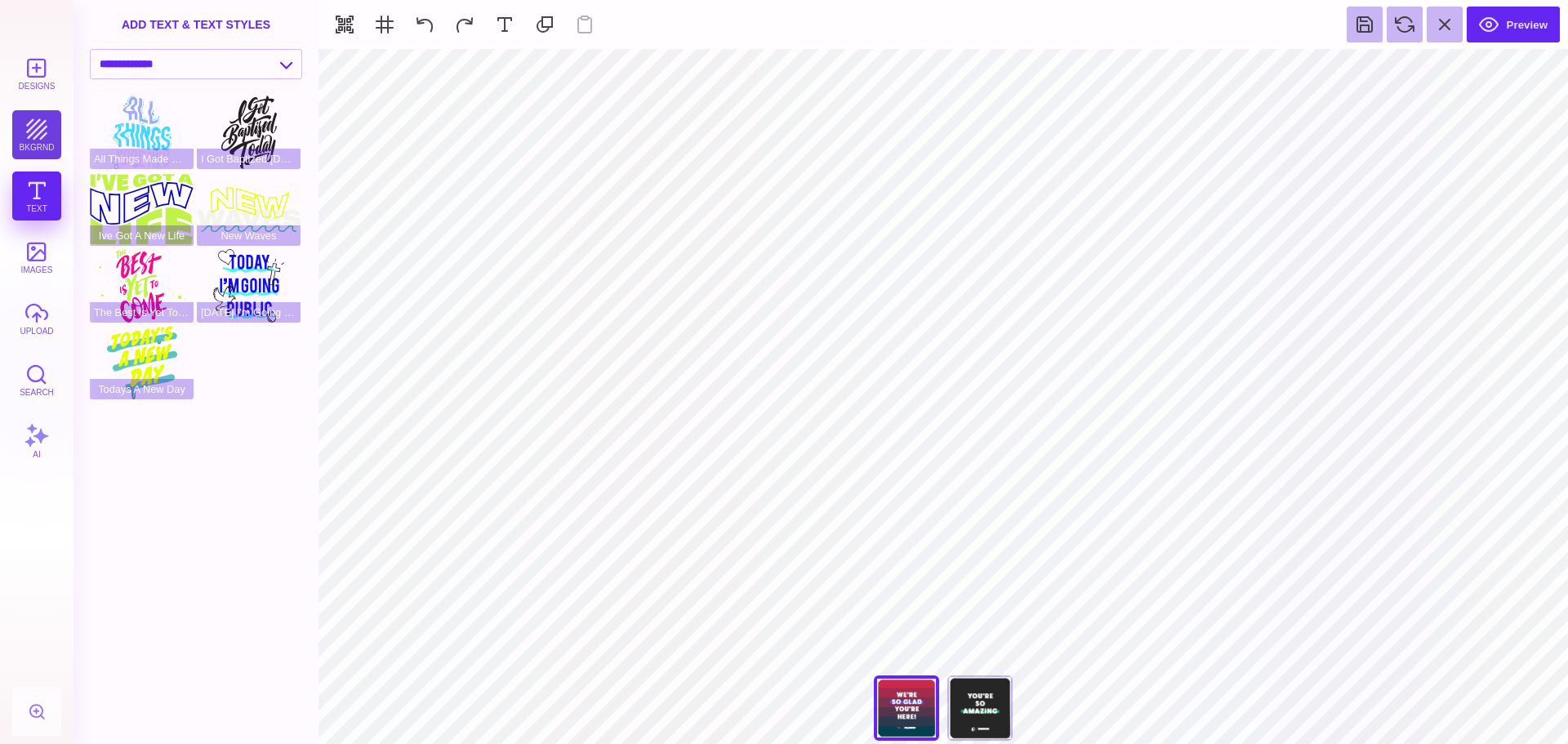
click at [49, 151] on button "bkgrnd" at bounding box center [36, 134] width 49 height 49
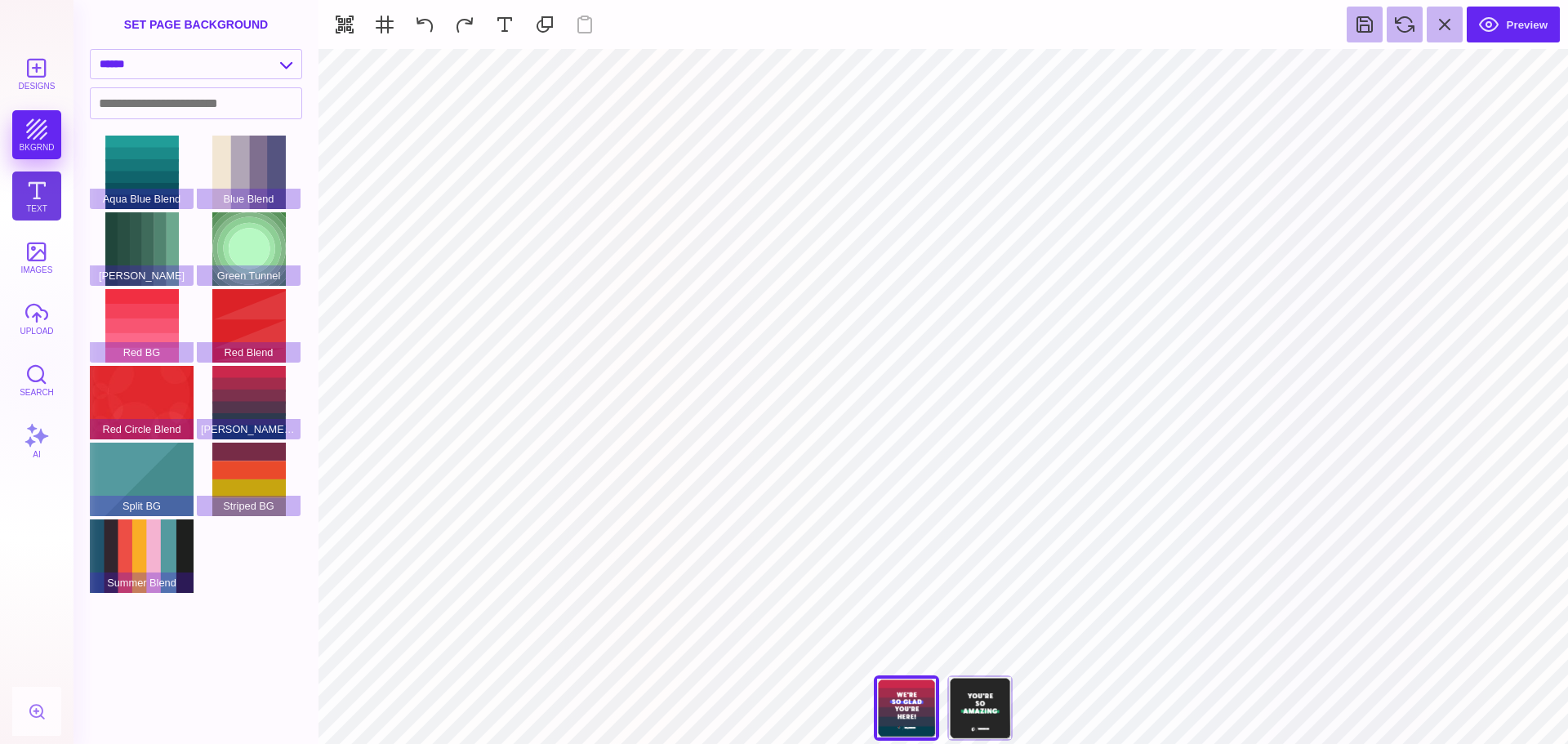
click at [43, 195] on button "Text" at bounding box center [36, 196] width 49 height 49
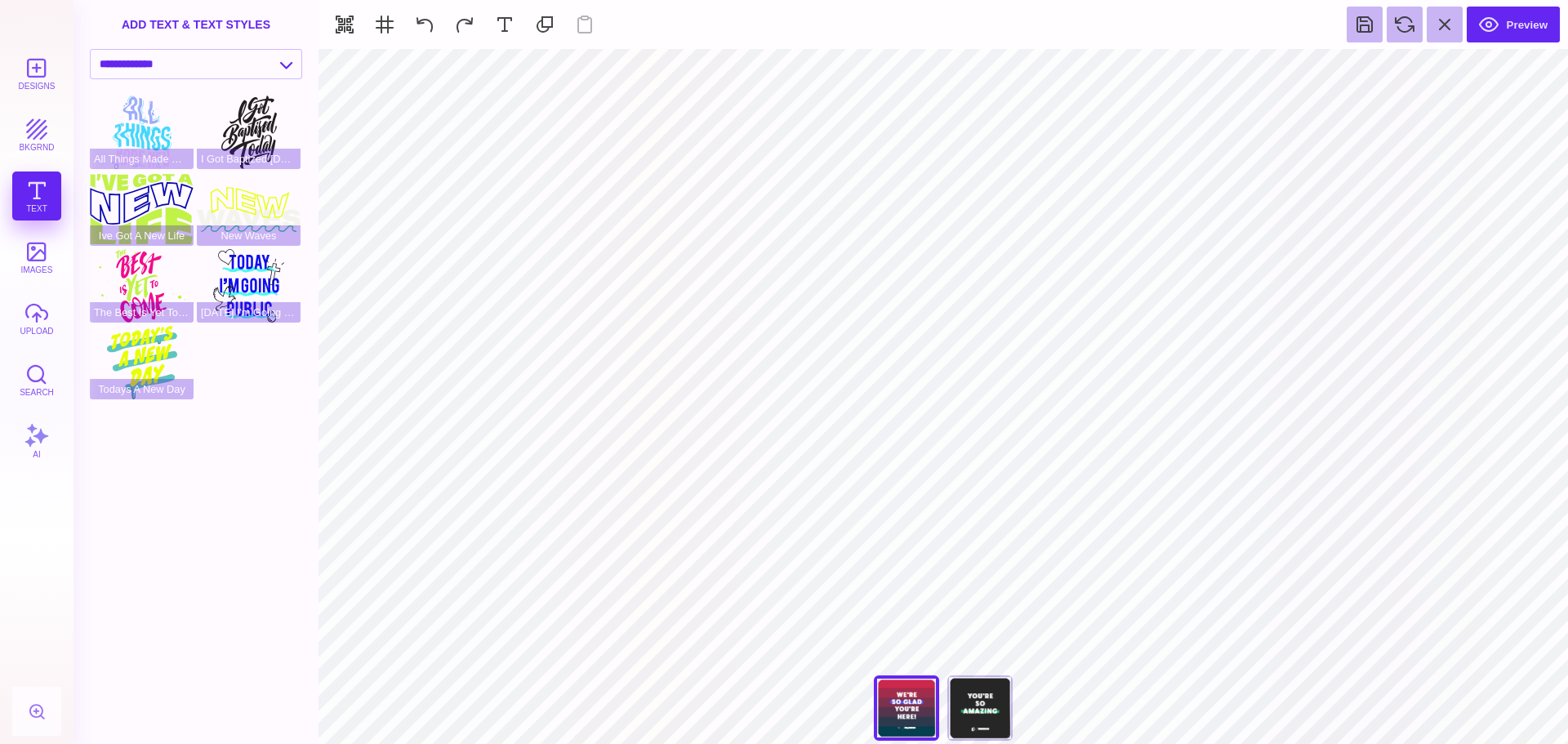
type input "#000000"
